Goal: Task Accomplishment & Management: Manage account settings

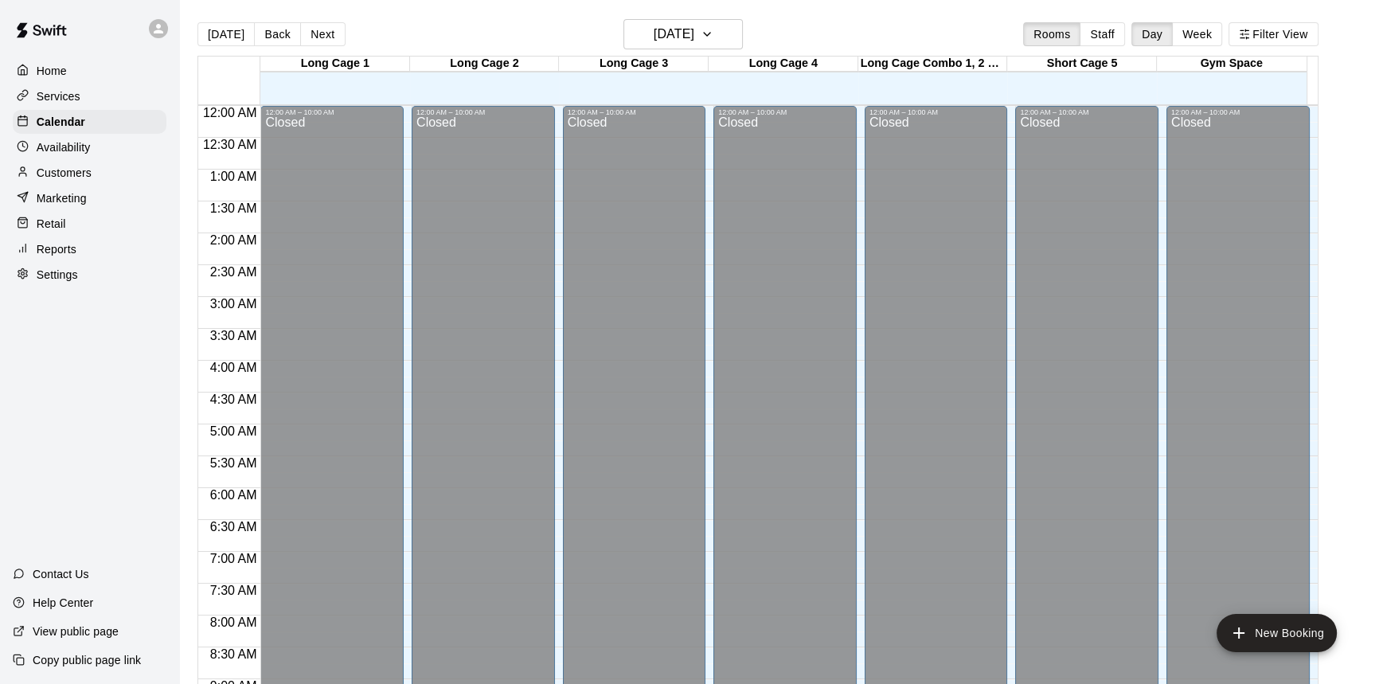
scroll to position [860, 0]
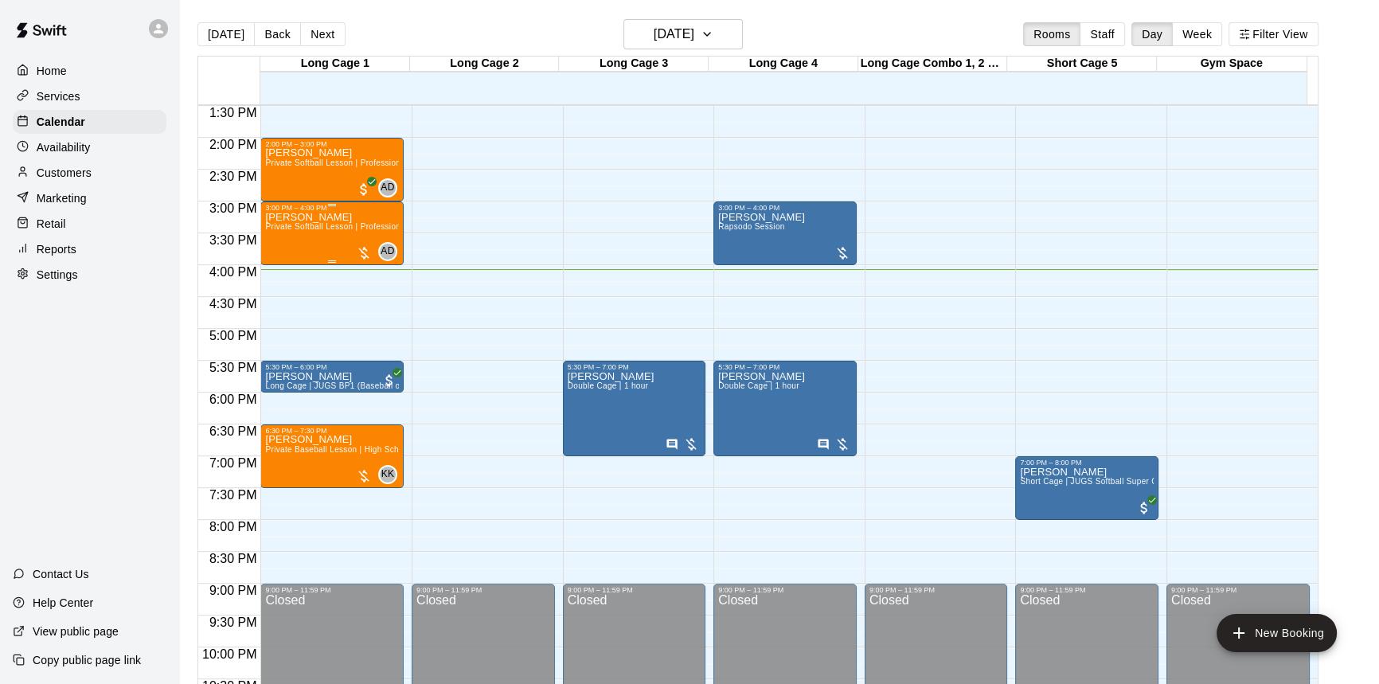
click at [357, 246] on div at bounding box center [364, 253] width 16 height 16
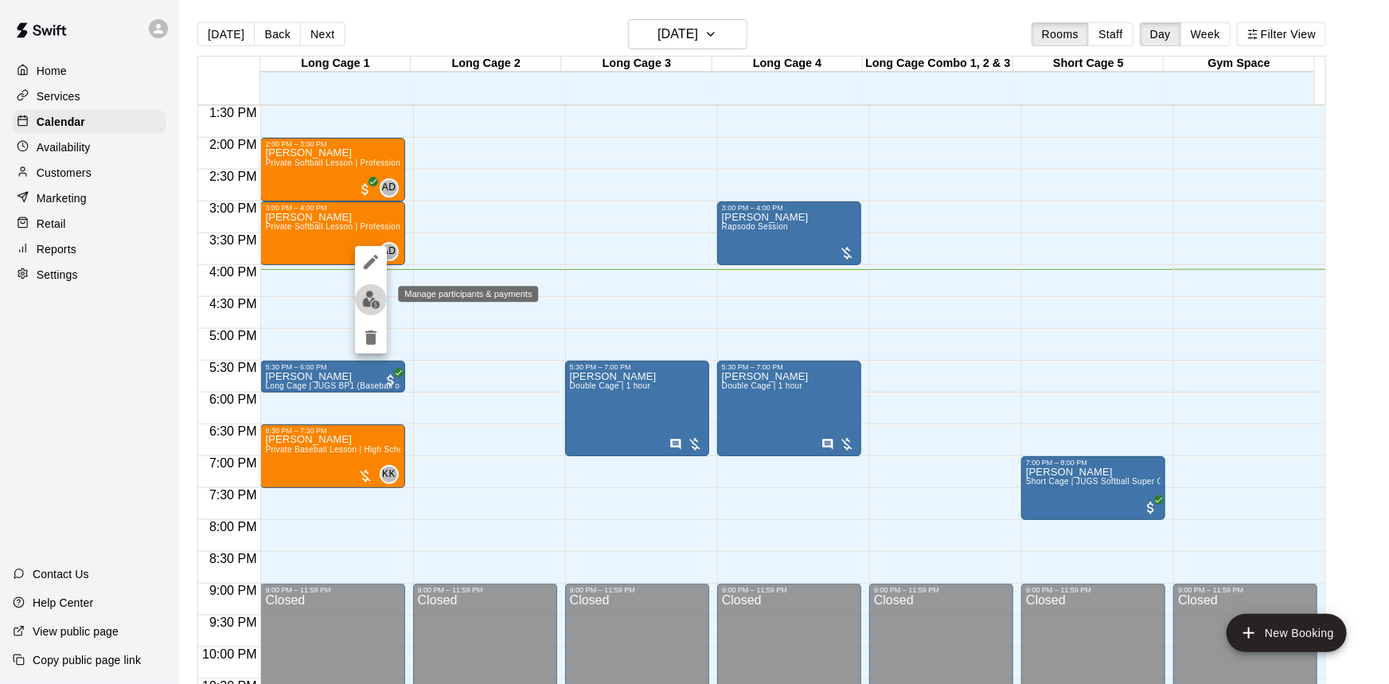
click at [368, 300] on img "edit" at bounding box center [371, 300] width 18 height 18
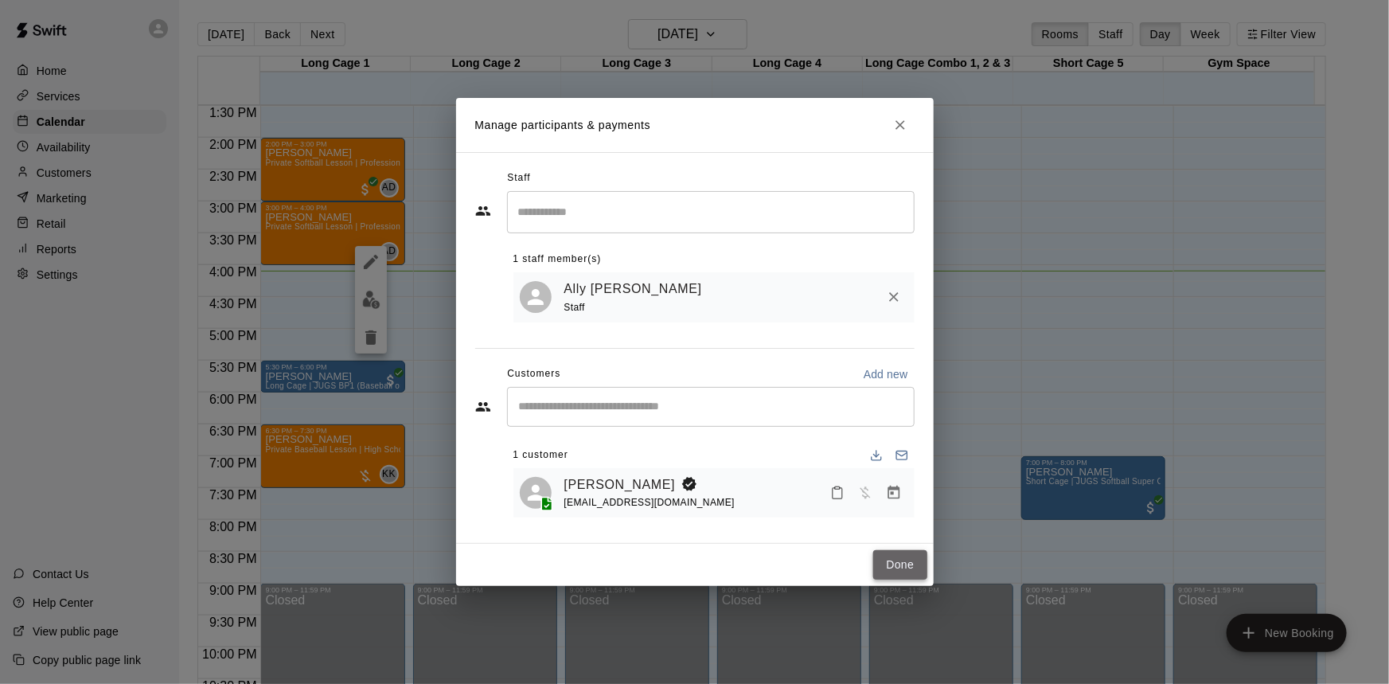
click at [884, 558] on button "Done" at bounding box center [899, 564] width 53 height 29
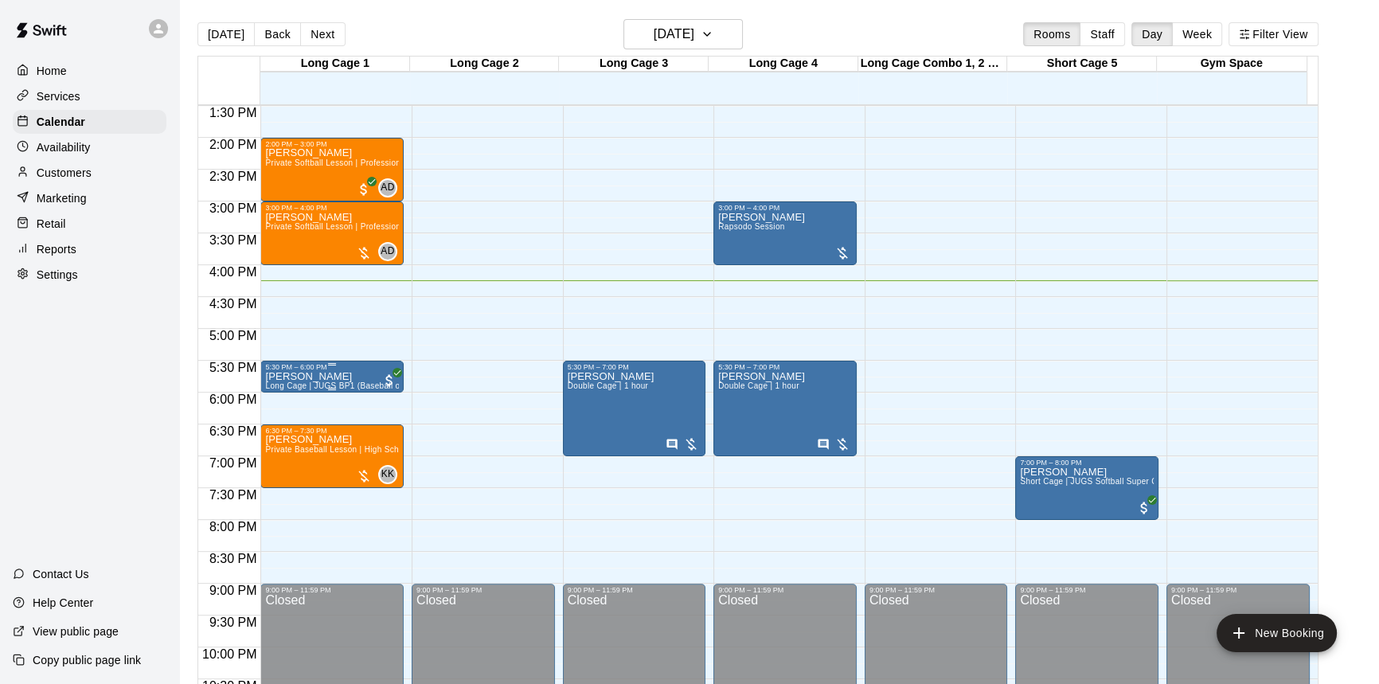
click at [326, 377] on p "[PERSON_NAME]" at bounding box center [332, 377] width 134 height 0
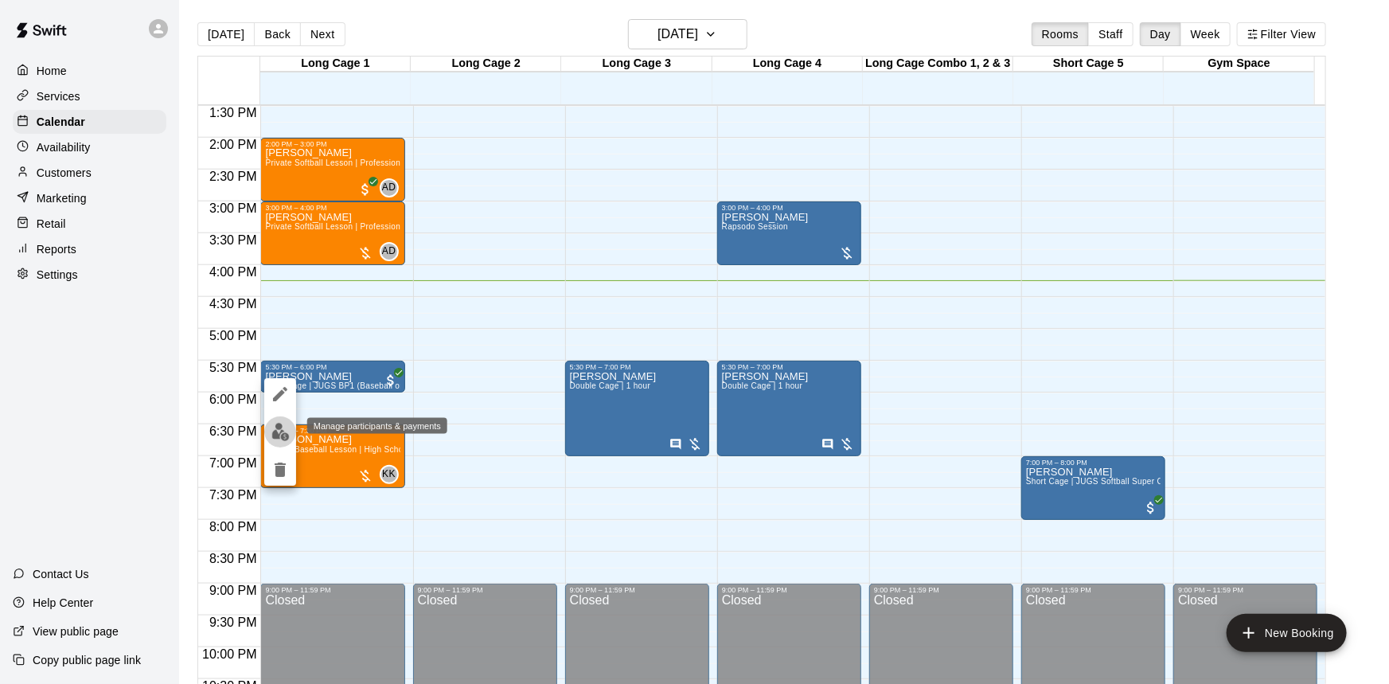
click at [276, 423] on img "edit" at bounding box center [280, 432] width 18 height 18
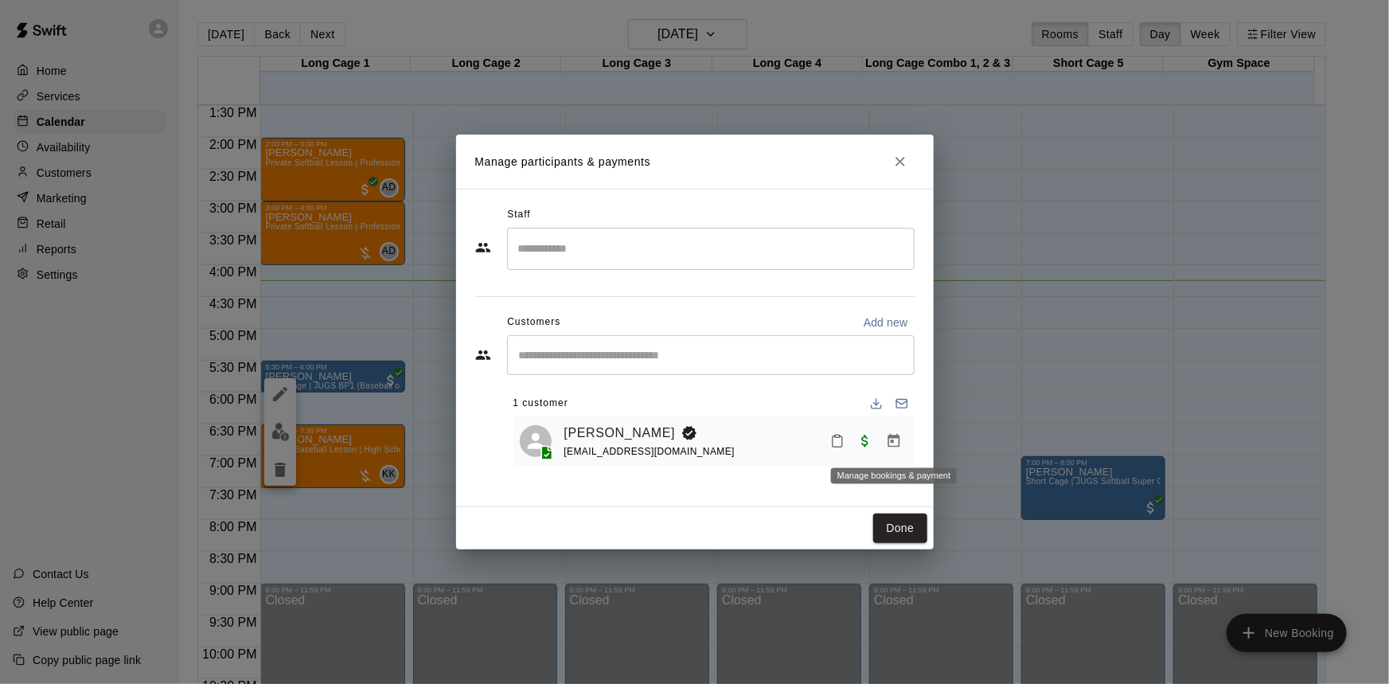
click at [892, 437] on icon "Manage bookings & payment" at bounding box center [894, 441] width 12 height 14
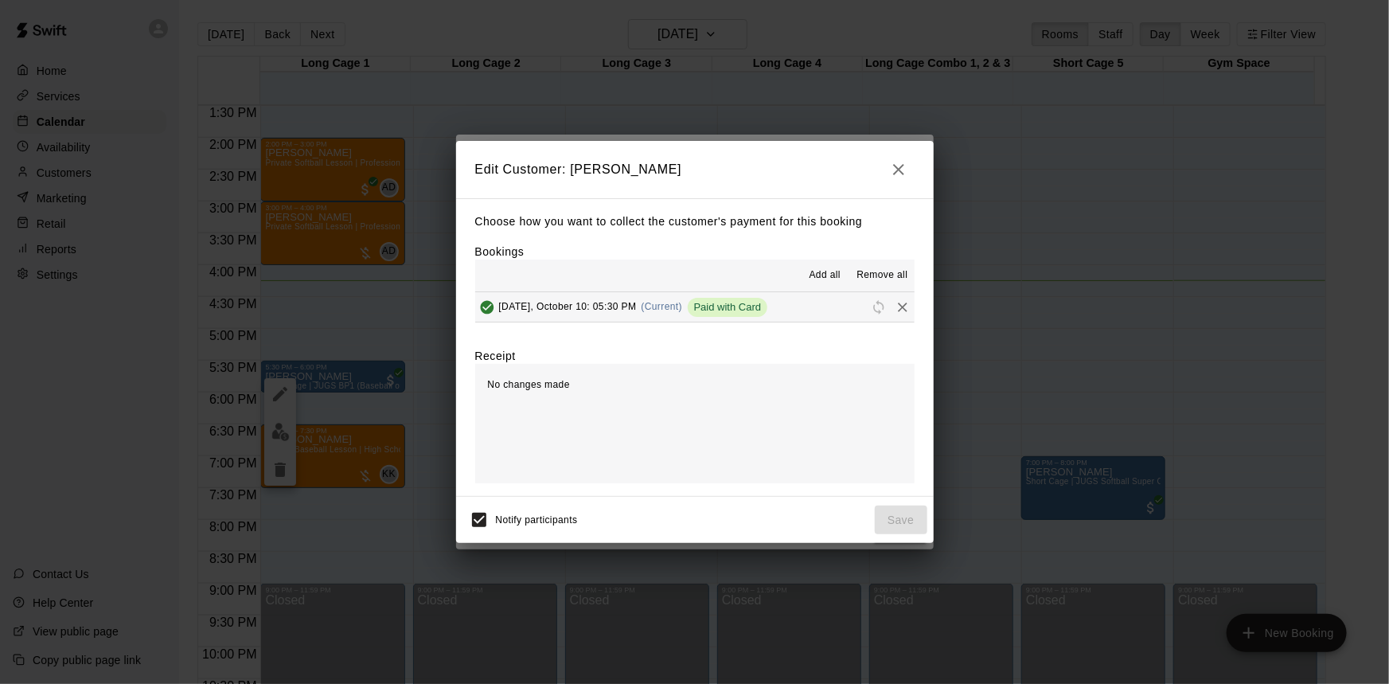
click at [609, 310] on span "[DATE], October 10: 05:30 PM" at bounding box center [568, 306] width 138 height 11
click at [818, 313] on button "[DATE], October 10: 05:30 PM (Current) Paid with Card" at bounding box center [694, 306] width 439 height 29
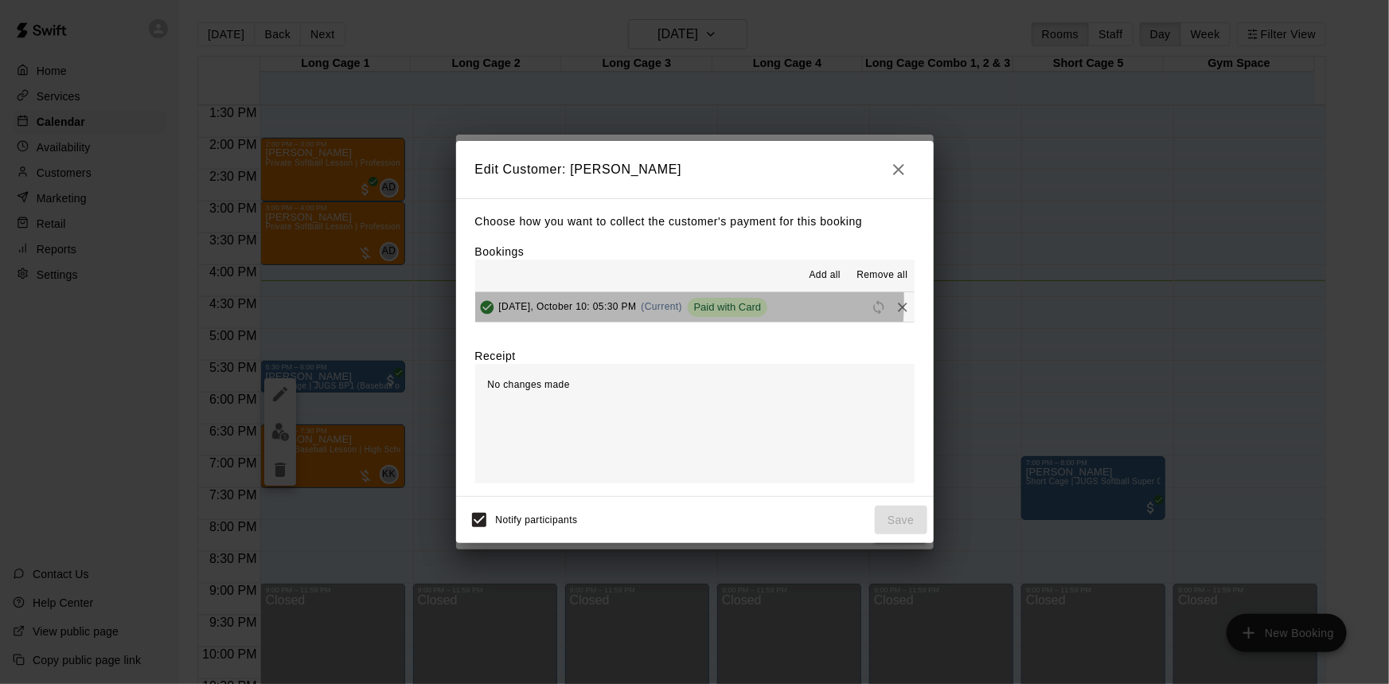
click at [603, 303] on span "[DATE], October 10: 05:30 PM" at bounding box center [568, 306] width 138 height 11
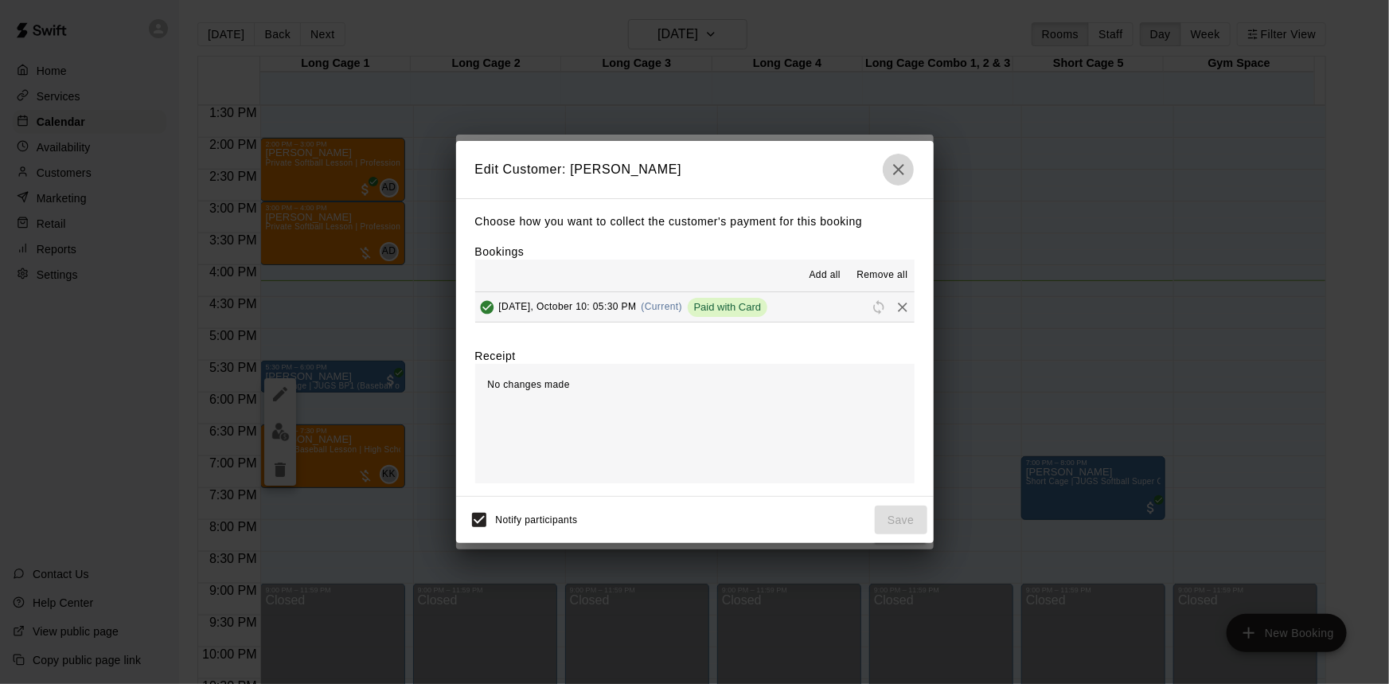
click at [904, 162] on icon "button" at bounding box center [898, 169] width 19 height 19
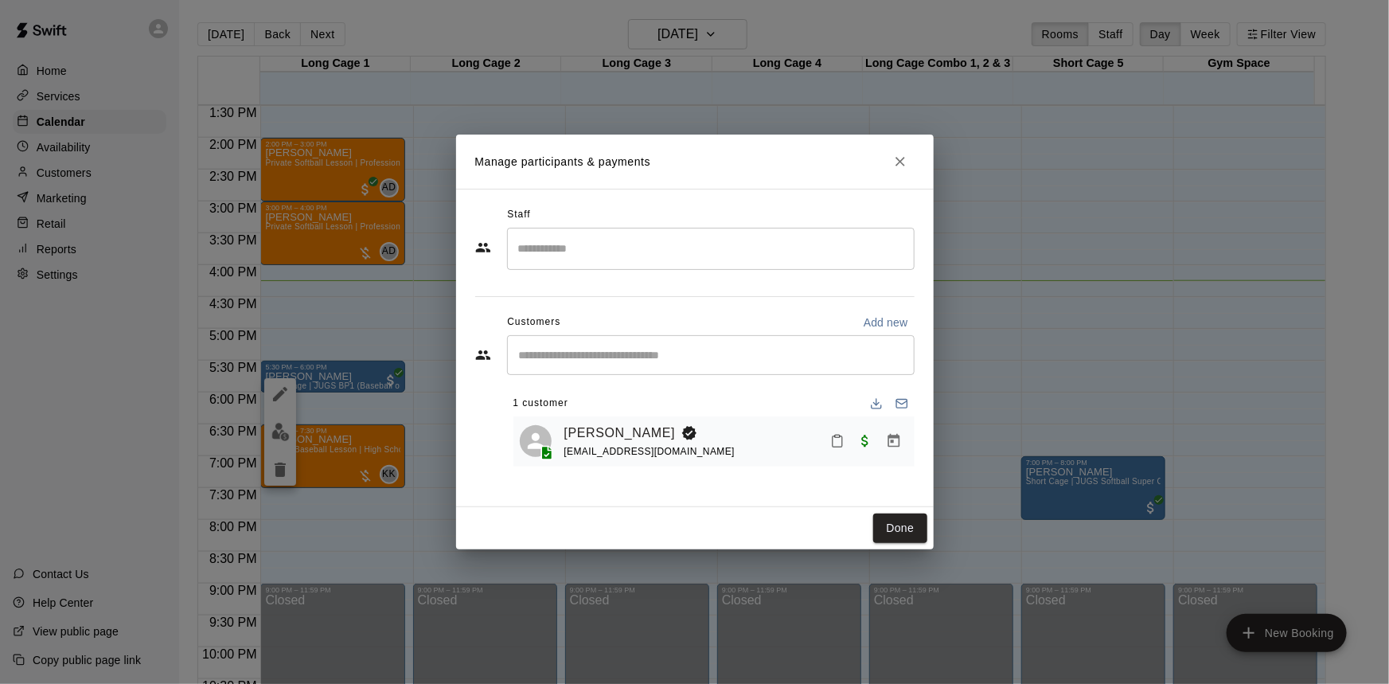
drag, startPoint x: 385, startPoint y: 407, endPoint x: 532, endPoint y: 338, distance: 161.7
click at [386, 407] on div "Manage participants & payments Staff ​ Customers Add new ​ 1 customer Teagan [P…" at bounding box center [694, 342] width 1389 height 684
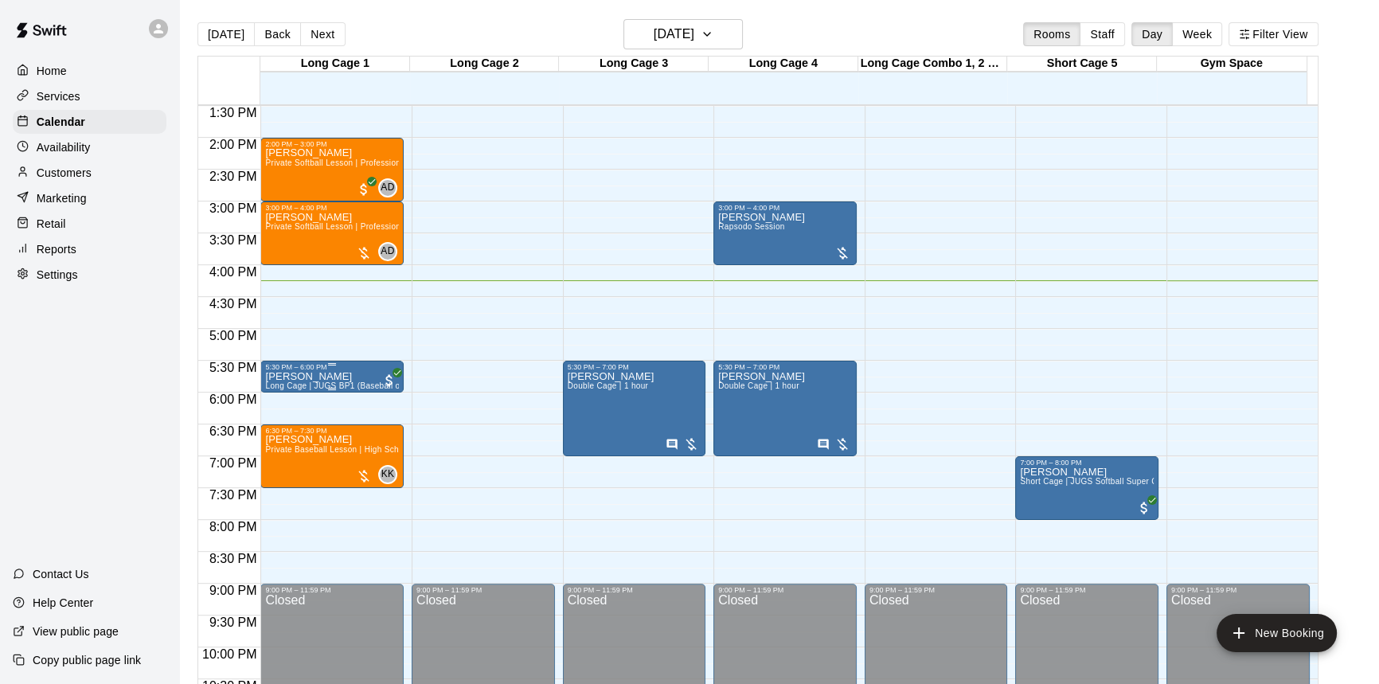
click at [393, 369] on icon "All customers have paid" at bounding box center [398, 373] width 10 height 10
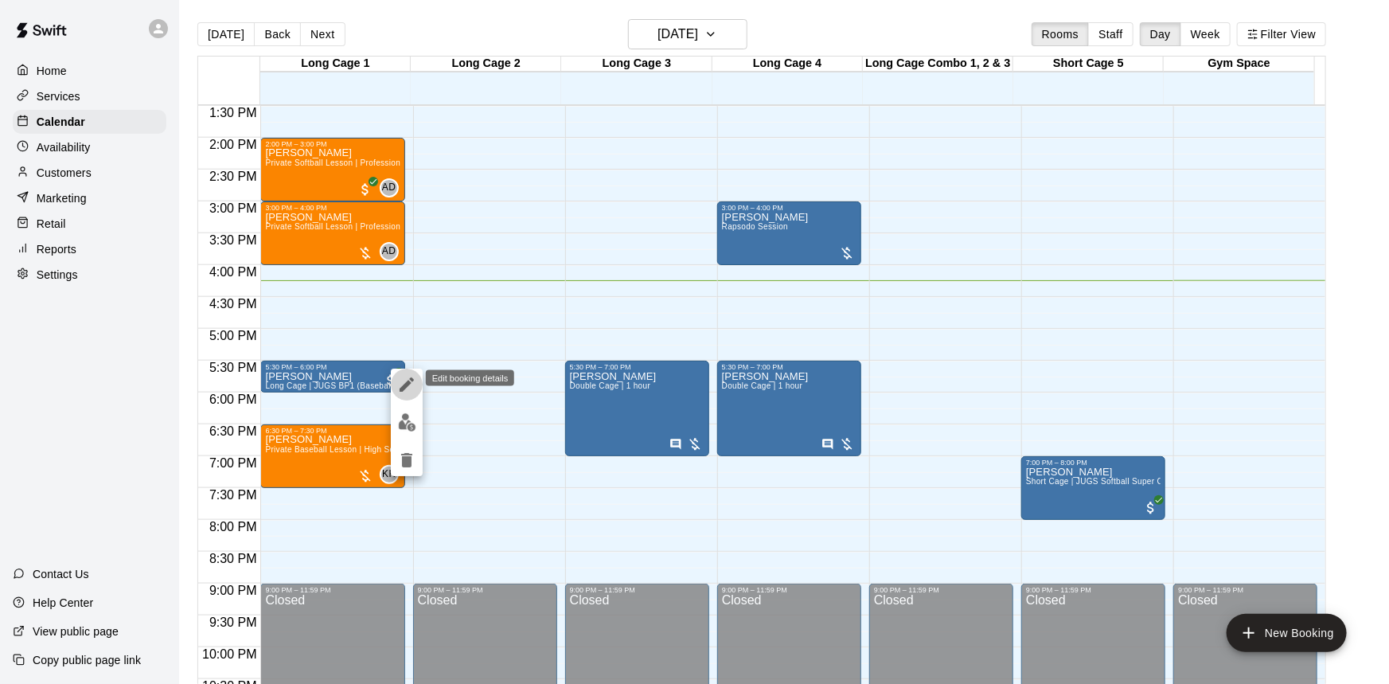
click at [402, 389] on icon "edit" at bounding box center [407, 384] width 14 height 14
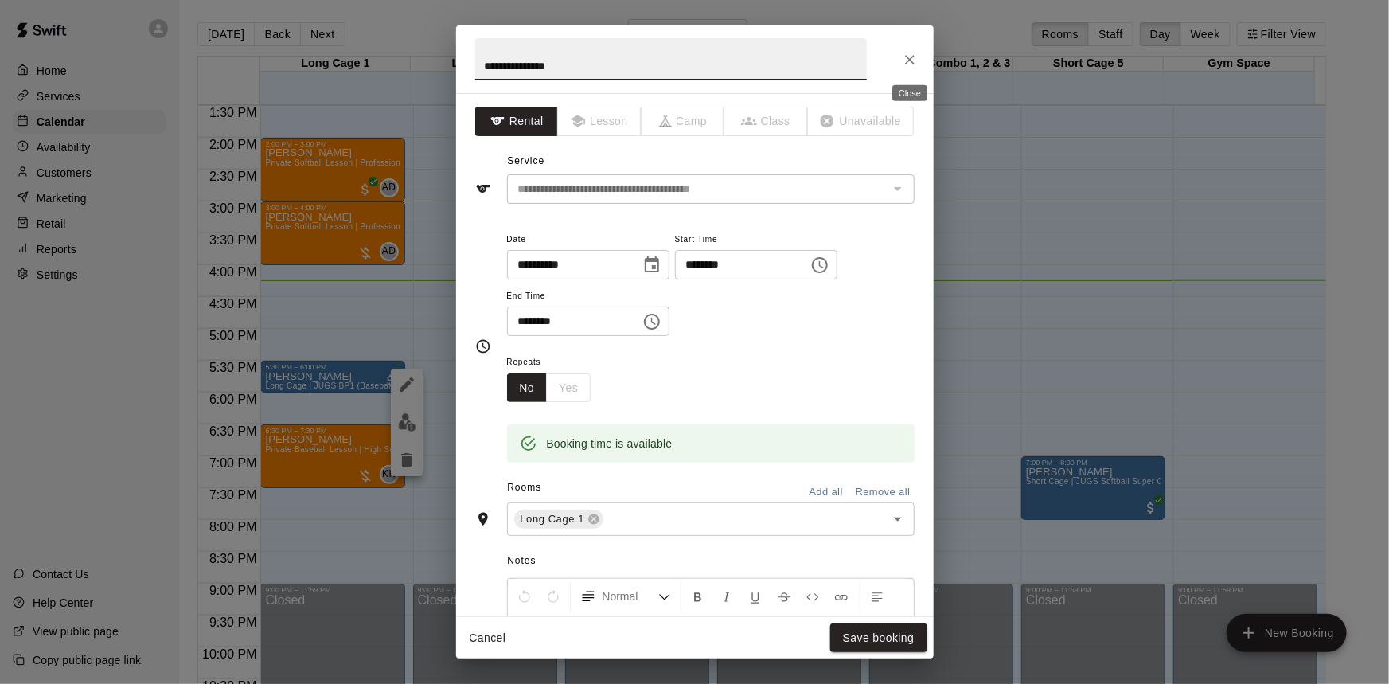
click at [912, 53] on icon "Close" at bounding box center [910, 60] width 16 height 16
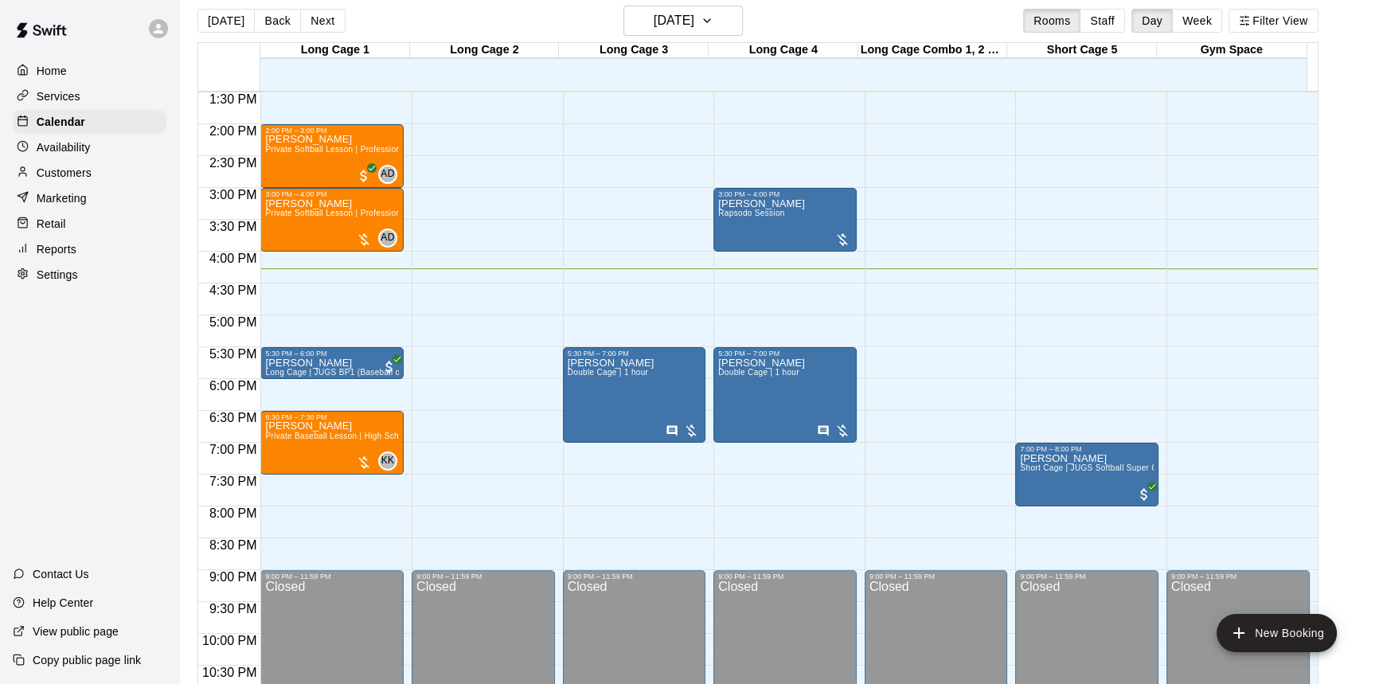
scroll to position [0, 0]
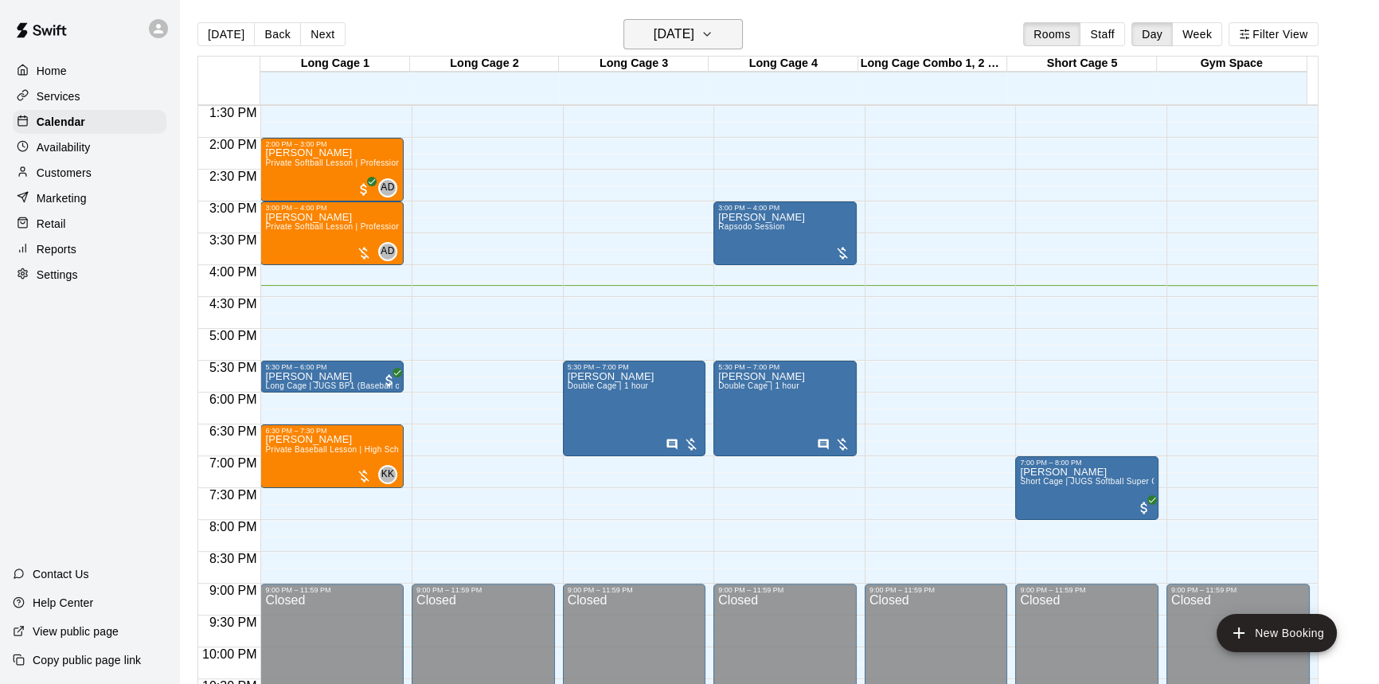
click at [713, 41] on icon "button" at bounding box center [707, 34] width 13 height 19
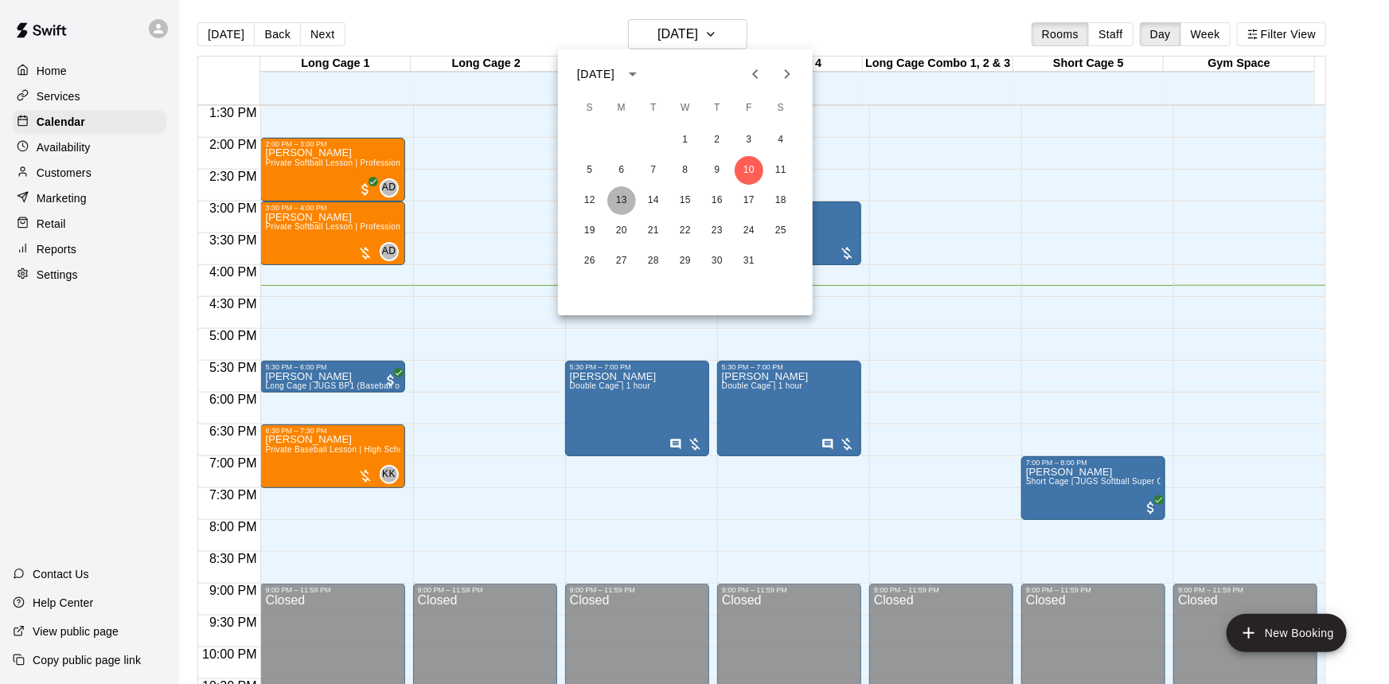
click at [613, 200] on button "13" at bounding box center [621, 200] width 29 height 29
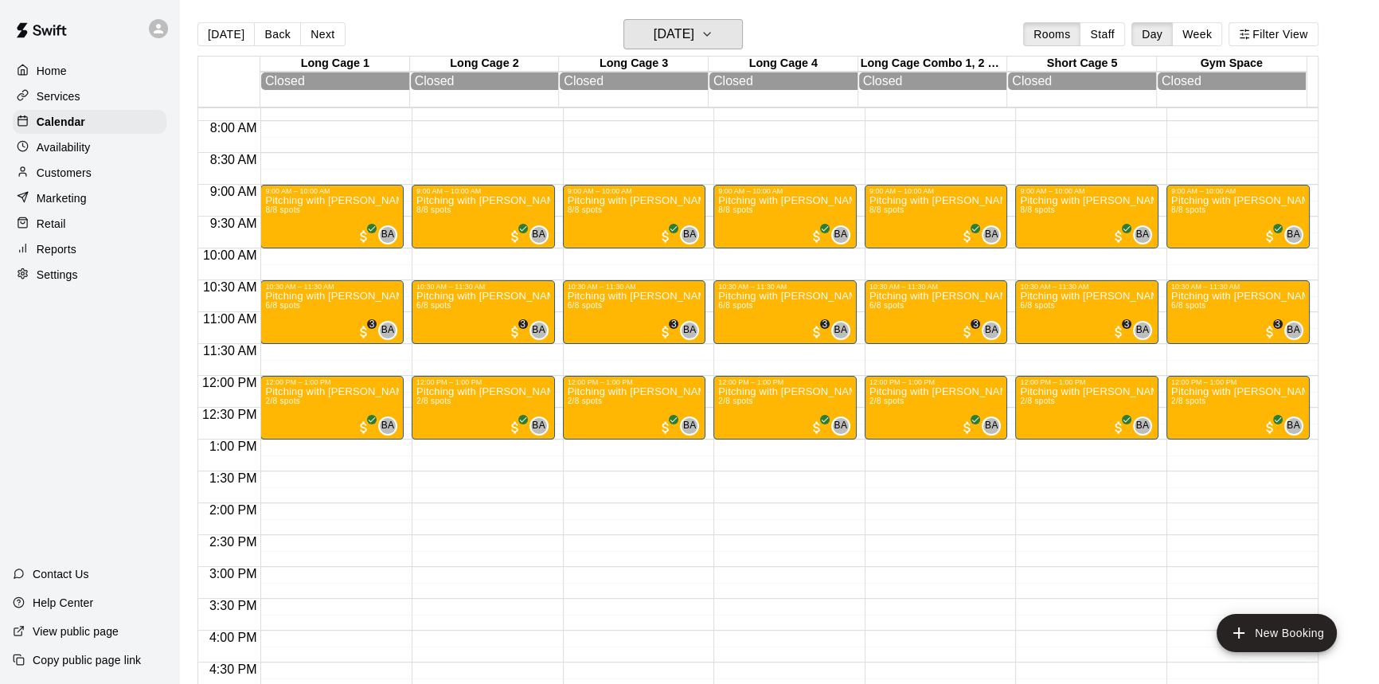
scroll to position [502, 0]
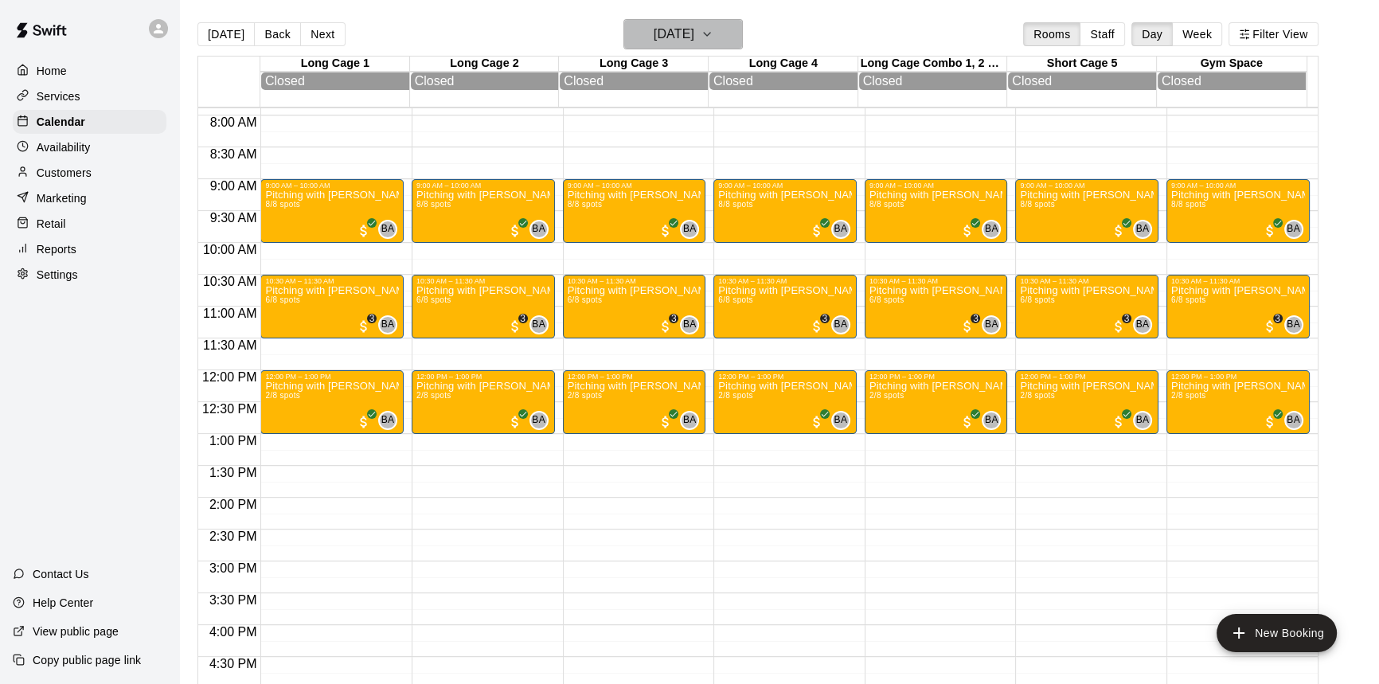
click at [694, 24] on h6 "[DATE]" at bounding box center [674, 34] width 41 height 22
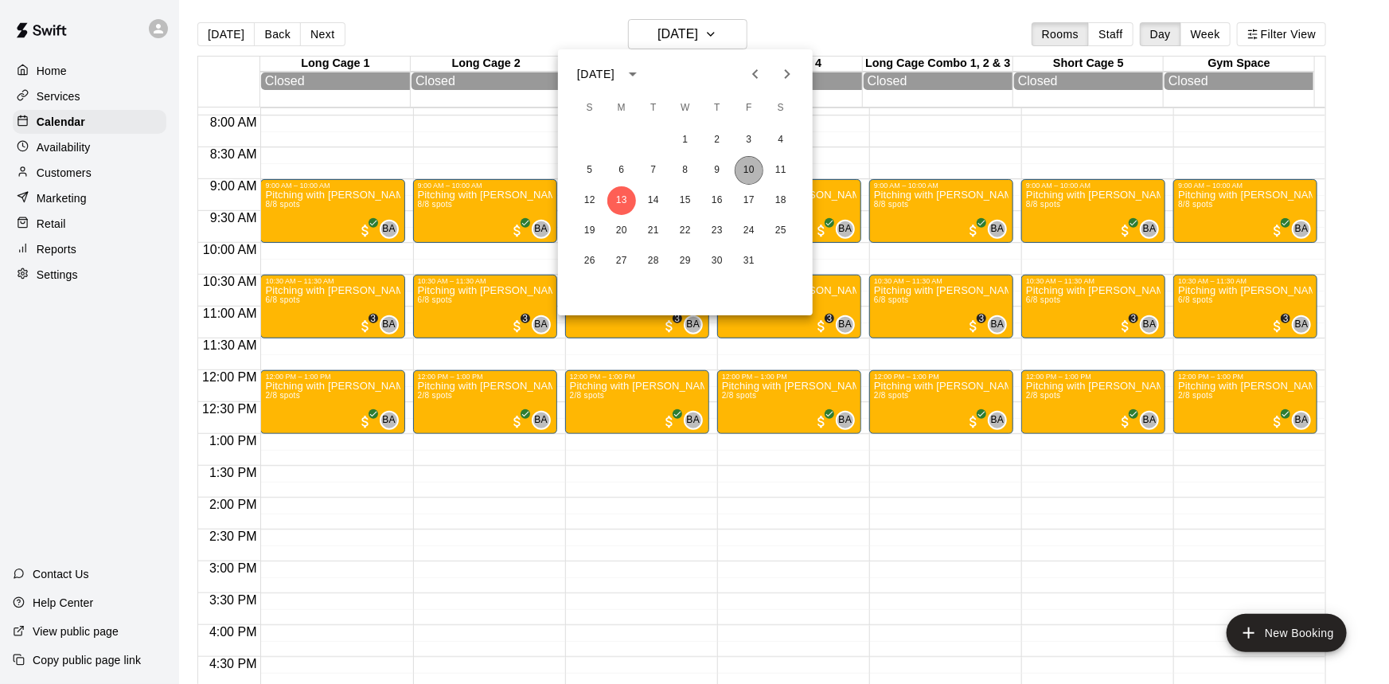
click at [752, 167] on button "10" at bounding box center [749, 170] width 29 height 29
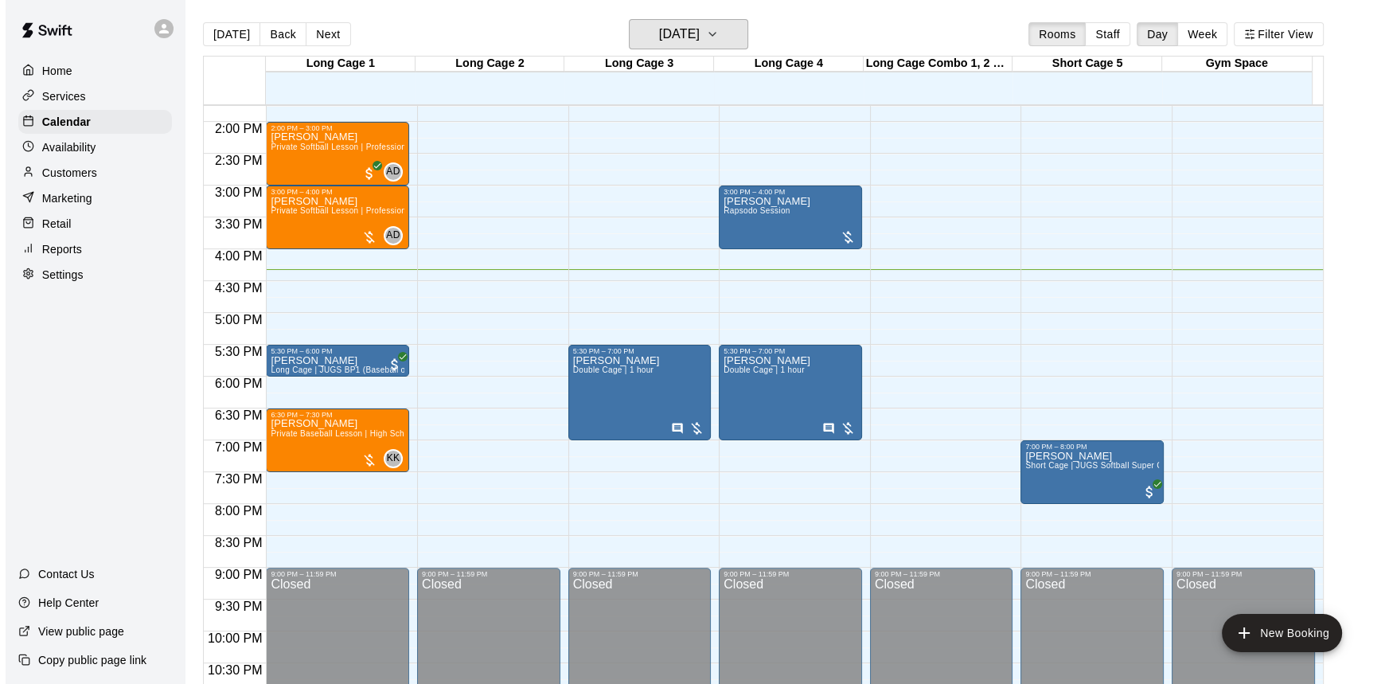
scroll to position [860, 0]
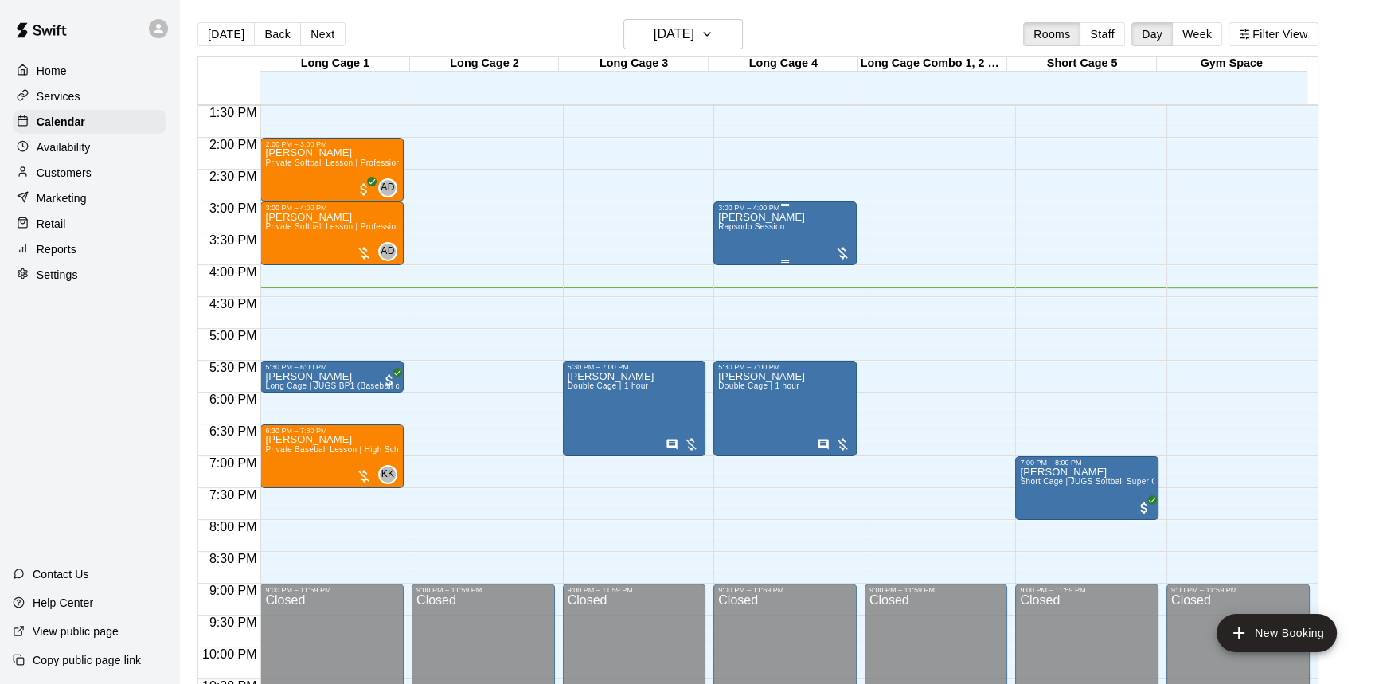
click at [834, 237] on div "[PERSON_NAME] Rapsodo Session" at bounding box center [785, 554] width 134 height 684
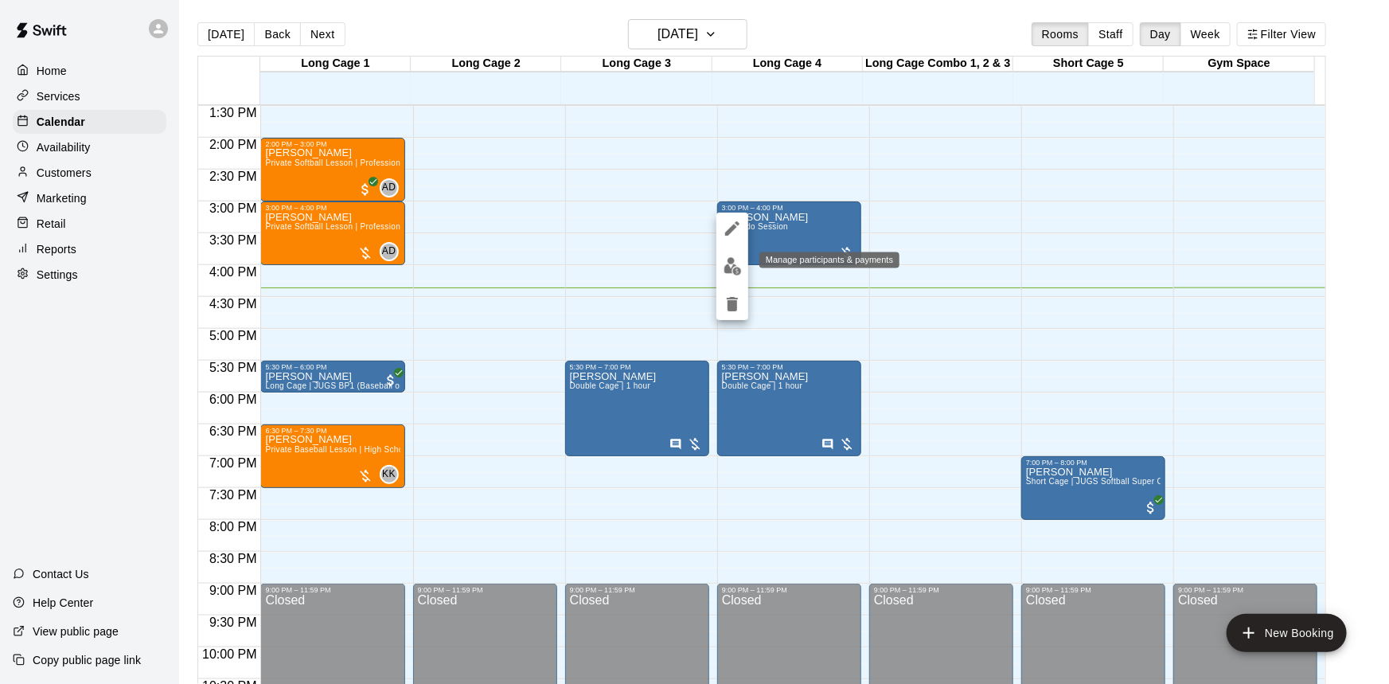
click at [733, 266] on img "edit" at bounding box center [733, 266] width 18 height 18
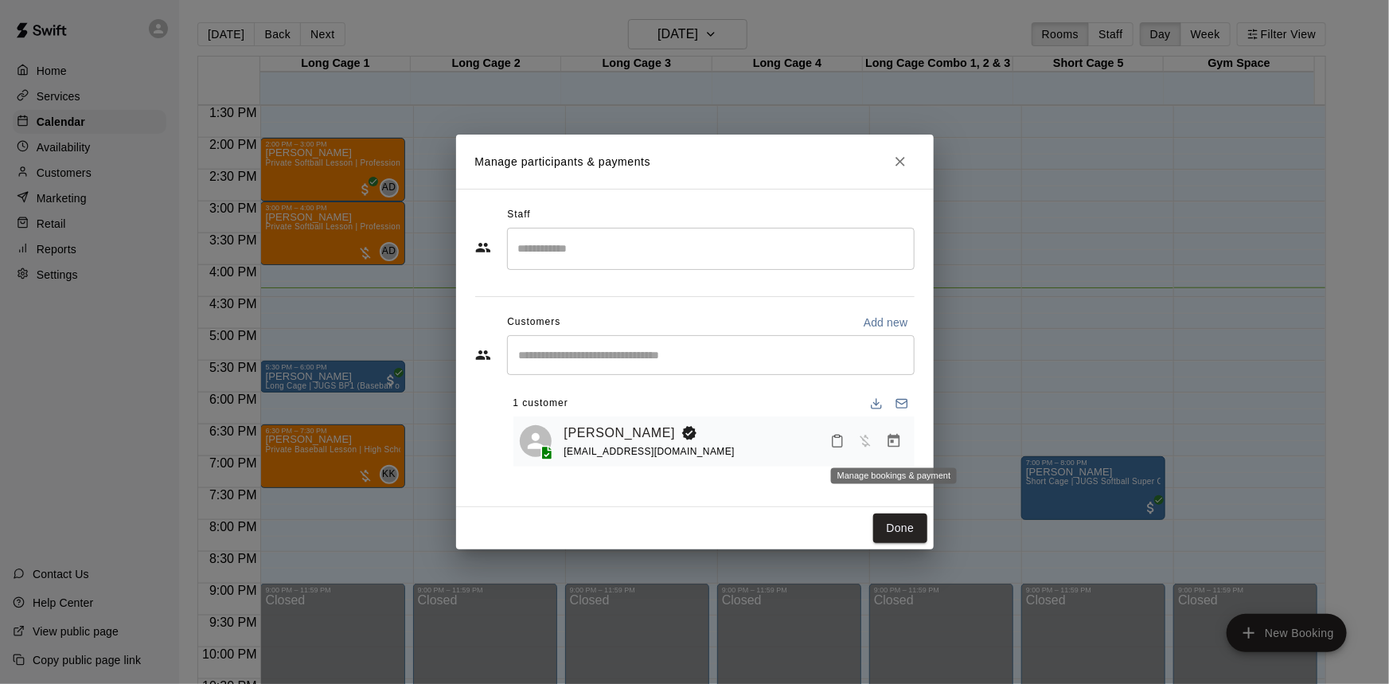
click at [891, 435] on icon "Manage bookings & payment" at bounding box center [894, 441] width 12 height 14
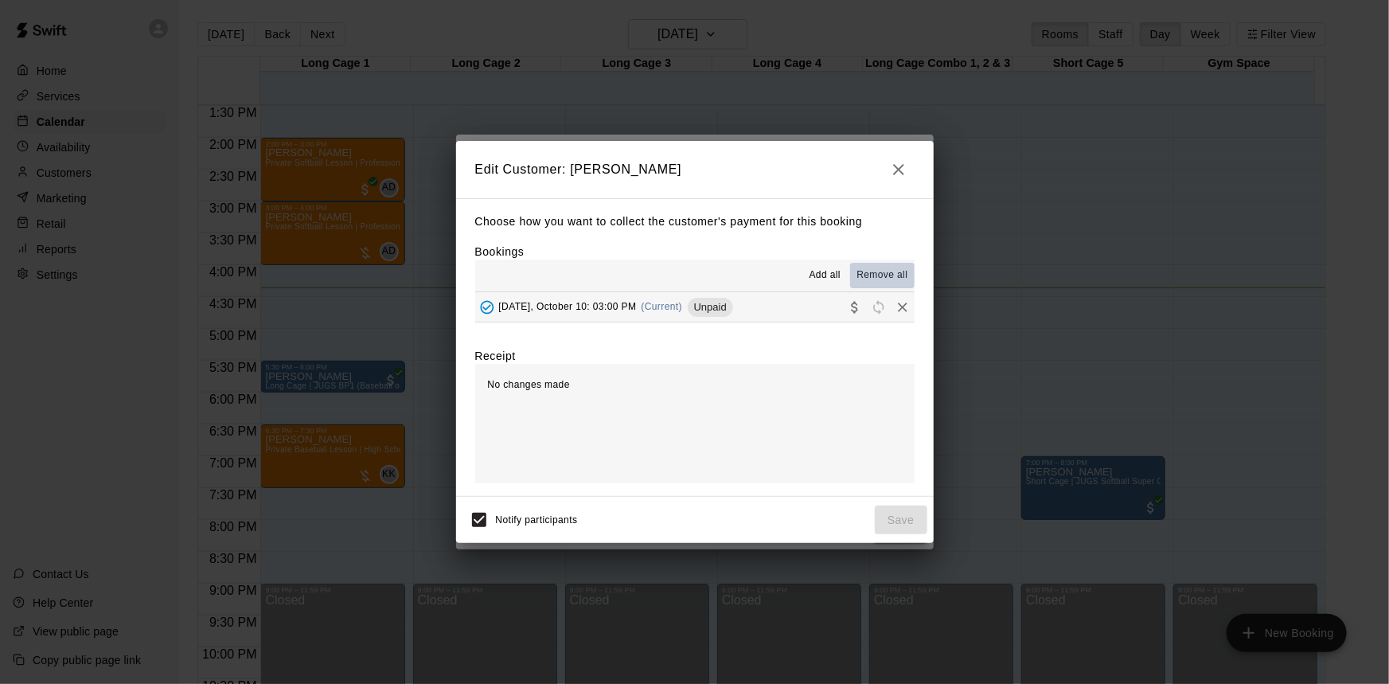
click at [888, 273] on span "Remove all" at bounding box center [882, 276] width 51 height 16
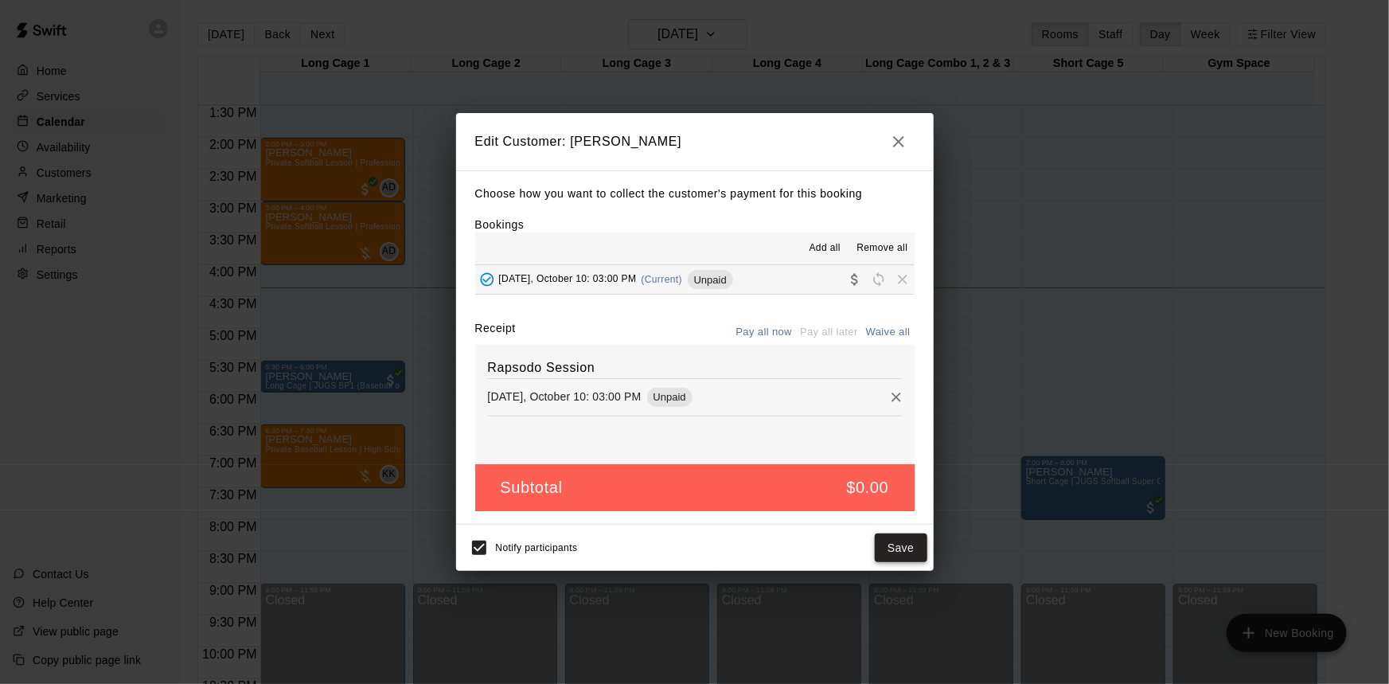
click at [904, 544] on button "Save" at bounding box center [901, 547] width 53 height 29
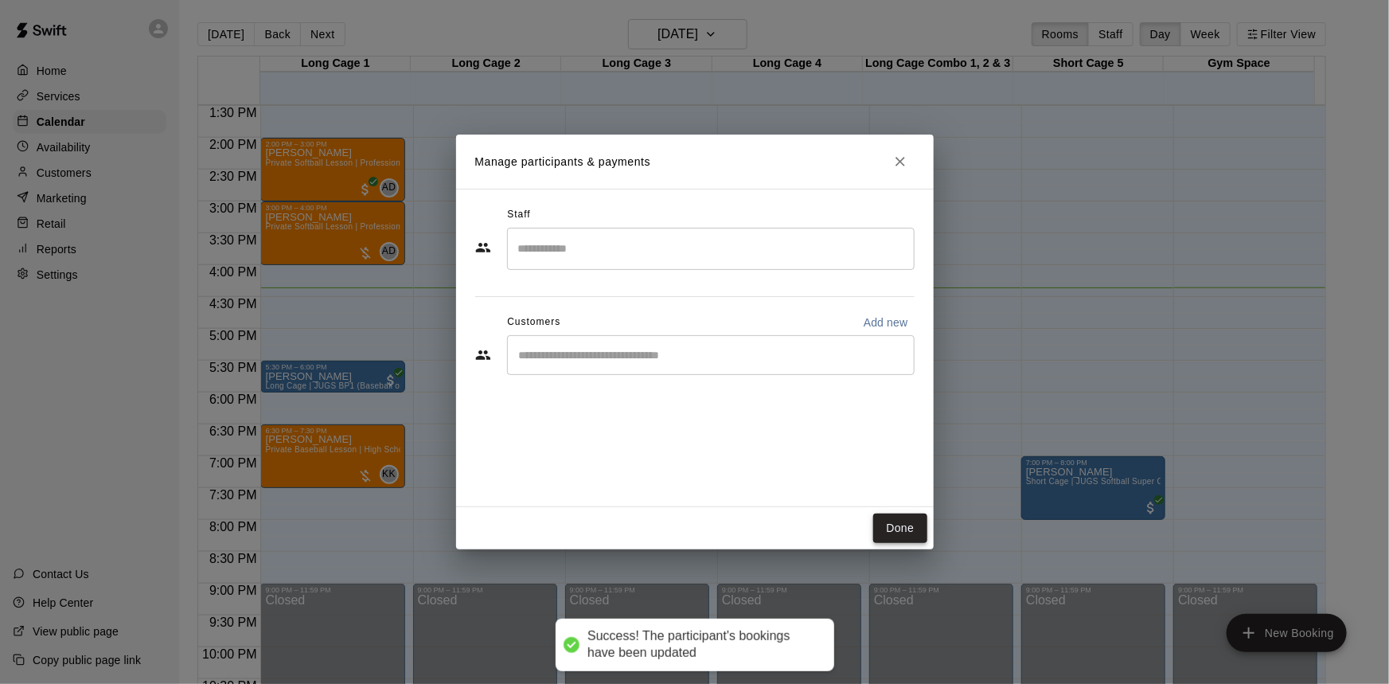
click at [904, 525] on button "Done" at bounding box center [899, 528] width 53 height 29
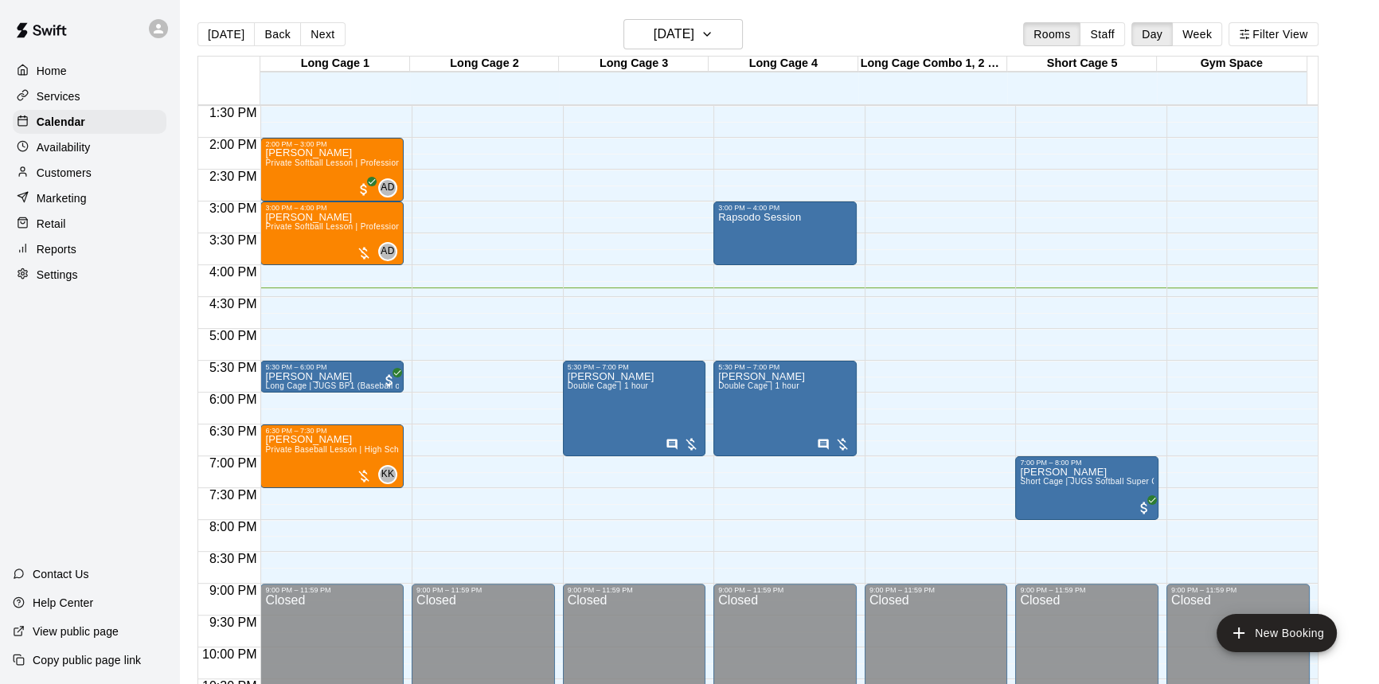
drag, startPoint x: 819, startPoint y: 236, endPoint x: 815, endPoint y: 315, distance: 79.7
click at [815, 315] on div "12:00 AM – 10:00 AM Closed 11:00 AM – 12:00 PM [PERSON_NAME] Long Cage | JUGS B…" at bounding box center [784, 10] width 143 height 1529
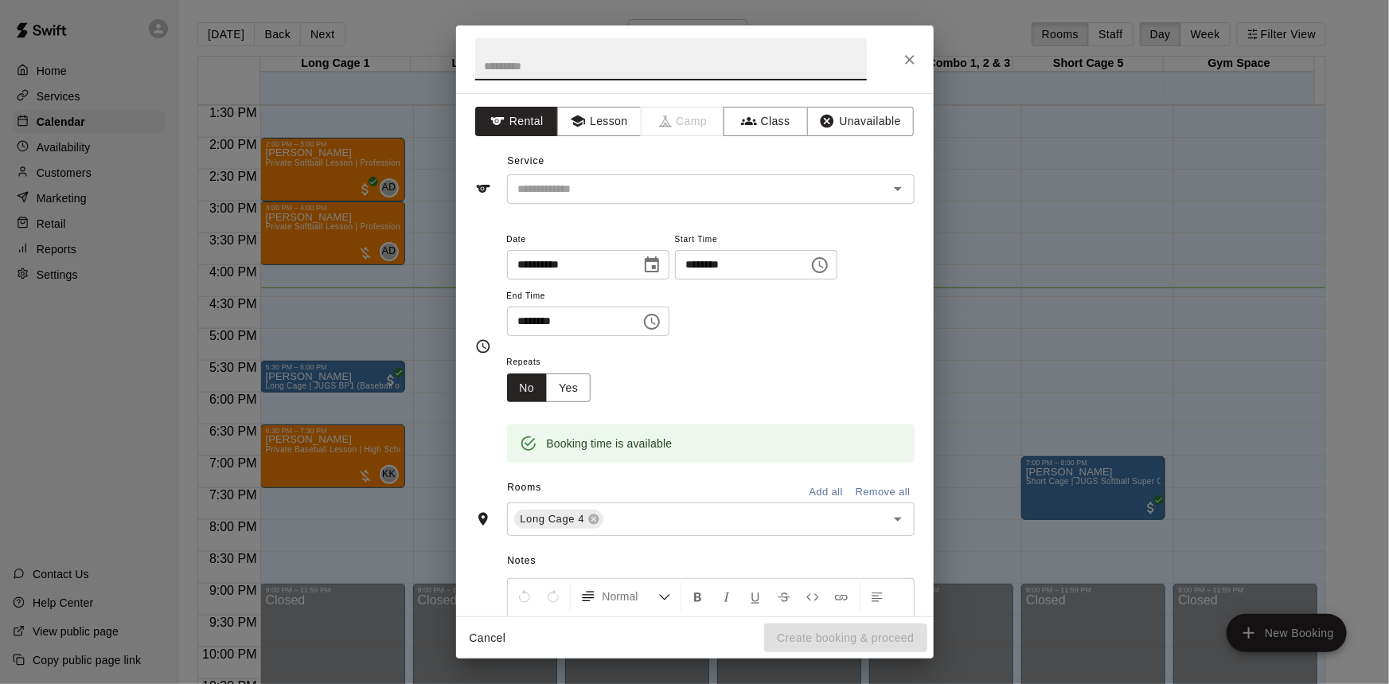
click at [865, 487] on button "Remove all" at bounding box center [883, 492] width 63 height 25
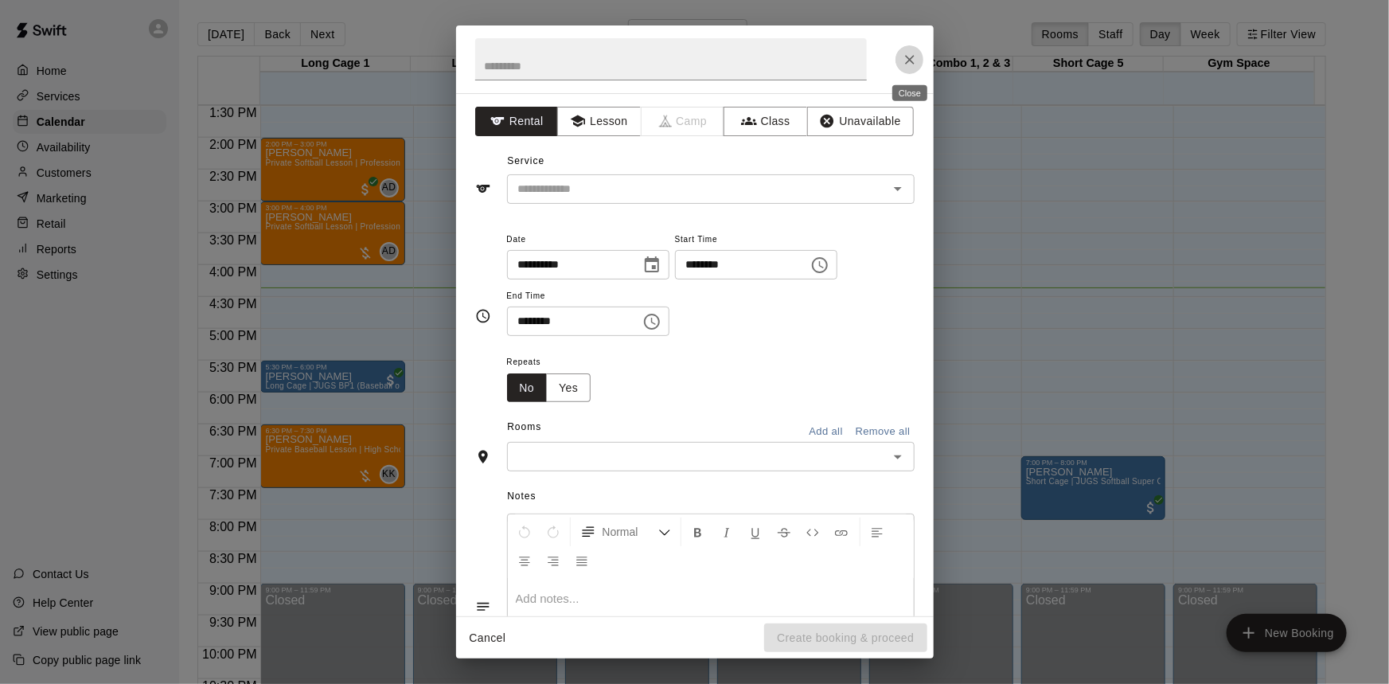
click at [904, 63] on icon "Close" at bounding box center [910, 60] width 16 height 16
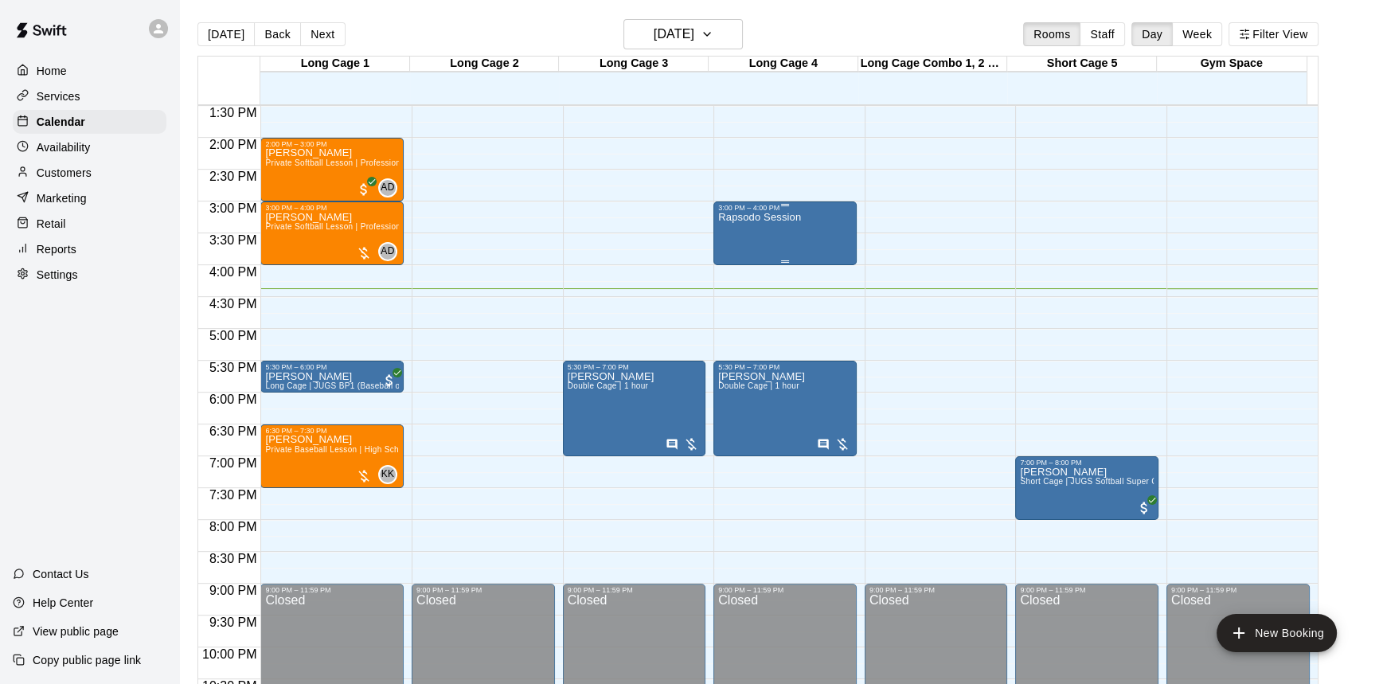
click at [807, 232] on div "Rapsodo Session" at bounding box center [785, 554] width 134 height 684
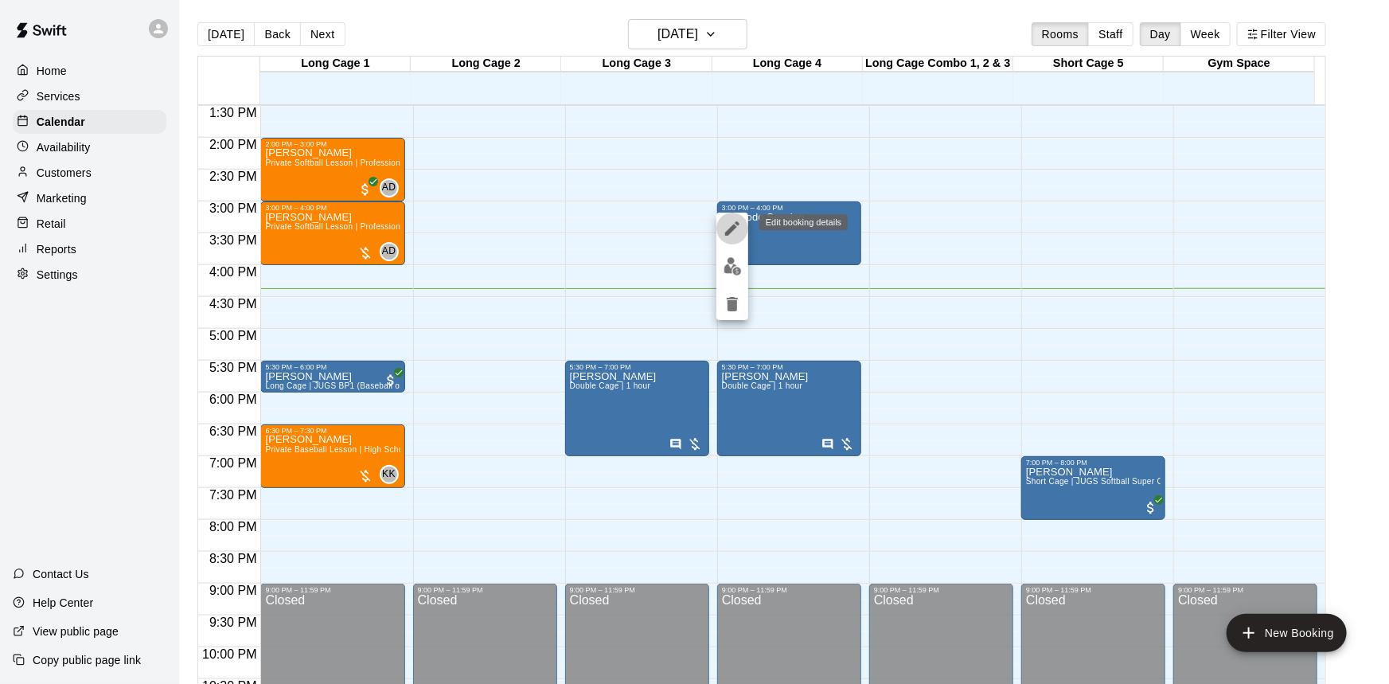
click at [728, 226] on icon "edit" at bounding box center [732, 228] width 19 height 19
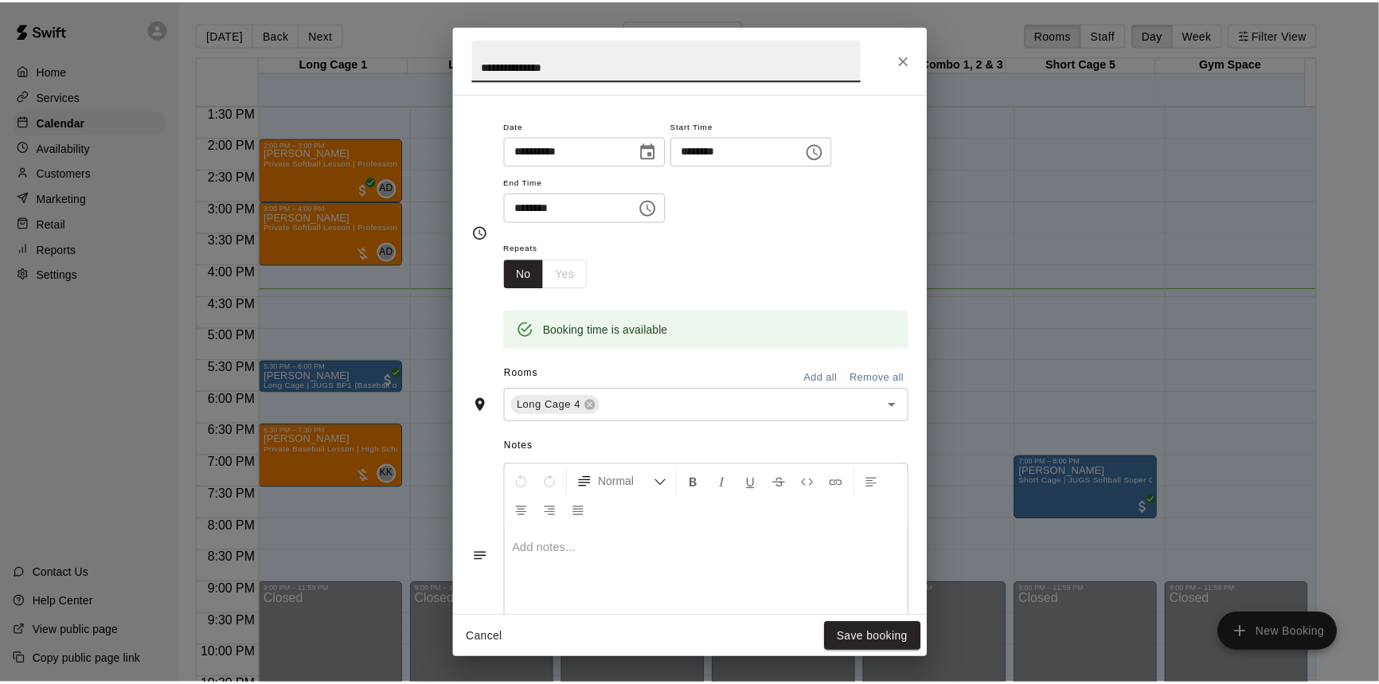
scroll to position [0, 0]
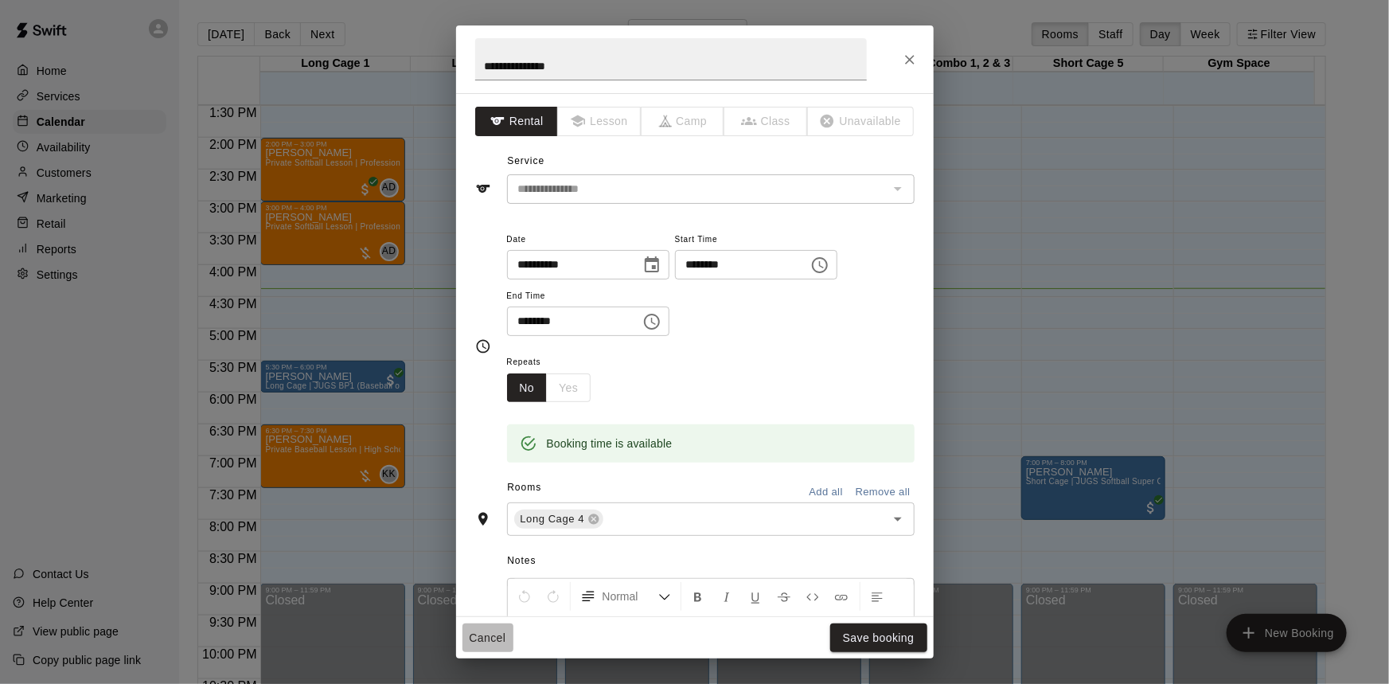
click at [494, 631] on button "Cancel" at bounding box center [488, 637] width 51 height 29
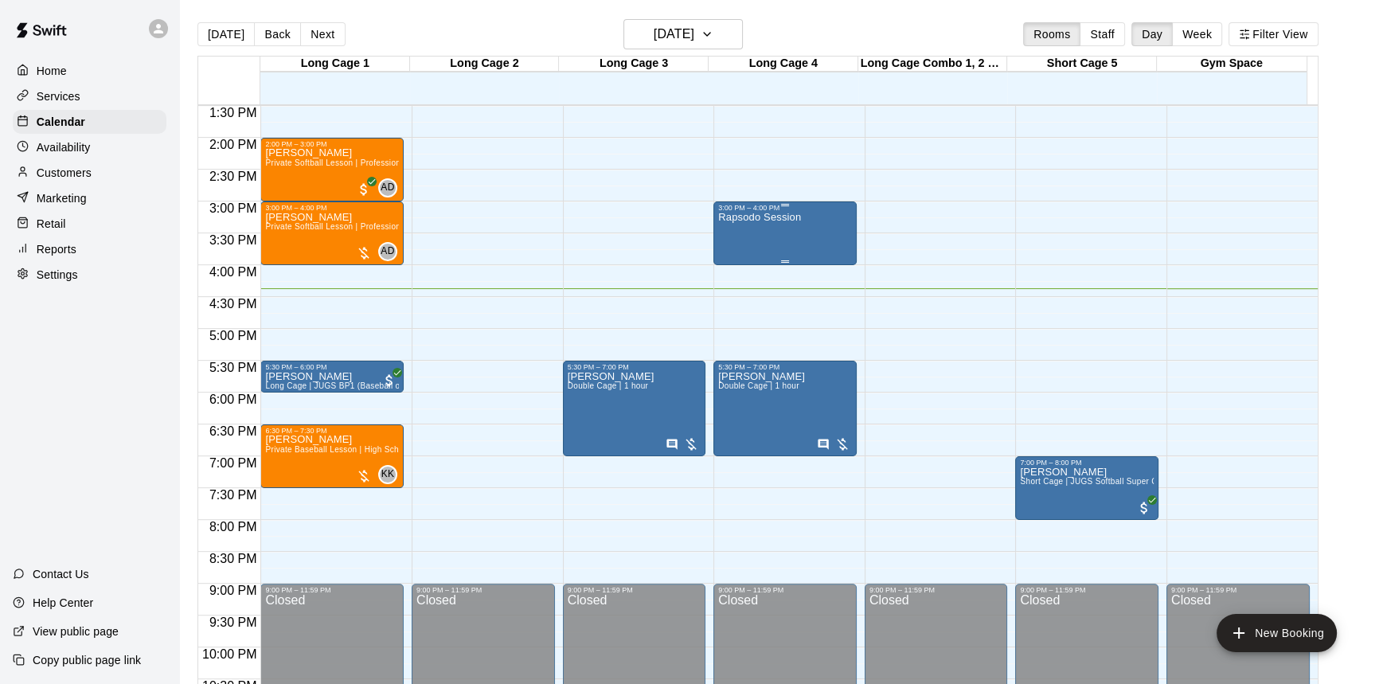
click at [803, 243] on div "Rapsodo Session" at bounding box center [785, 554] width 134 height 684
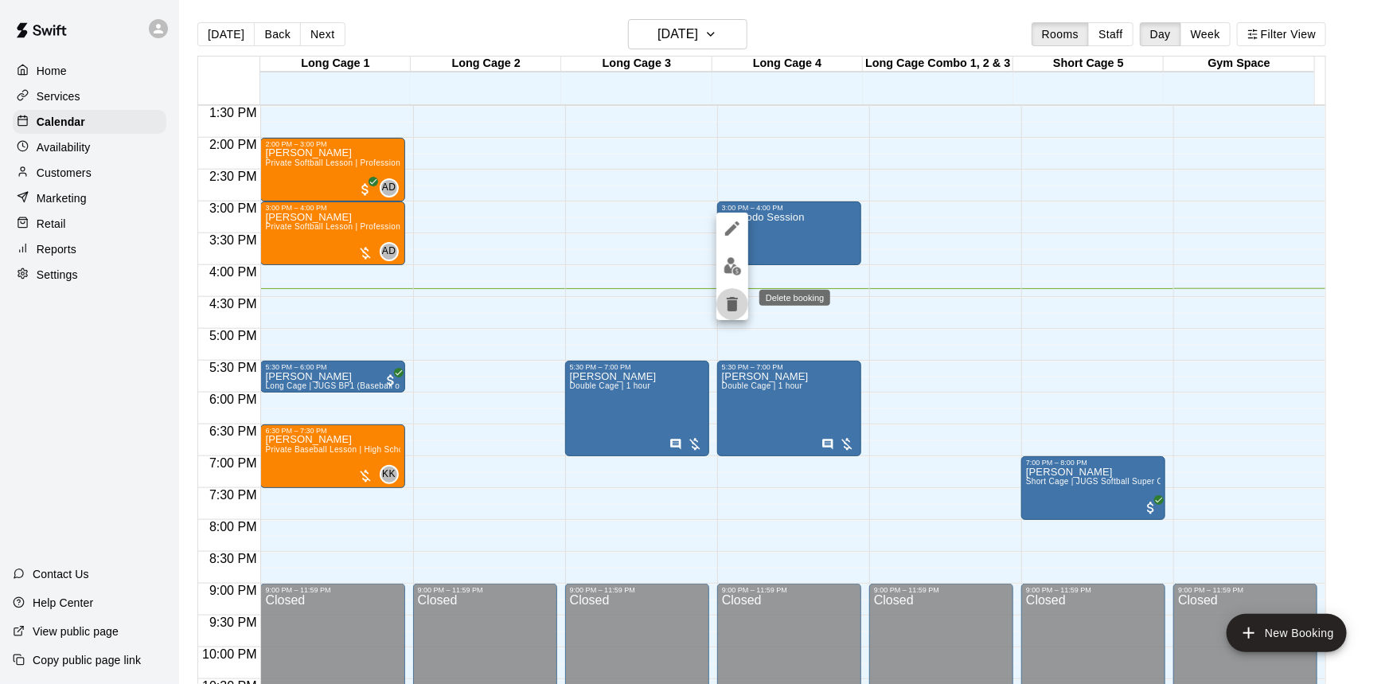
click at [733, 303] on icon "delete" at bounding box center [732, 304] width 11 height 14
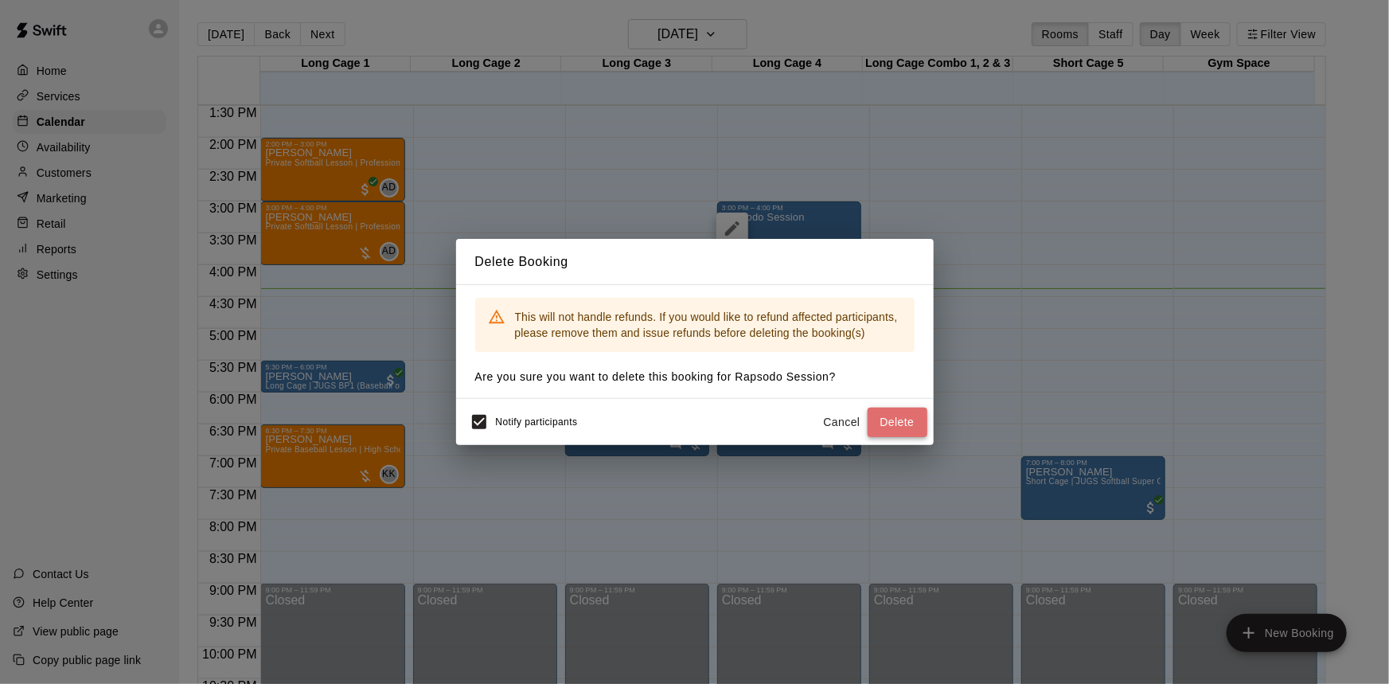
click at [890, 421] on button "Delete" at bounding box center [898, 422] width 60 height 29
